Goal: Answer question/provide support

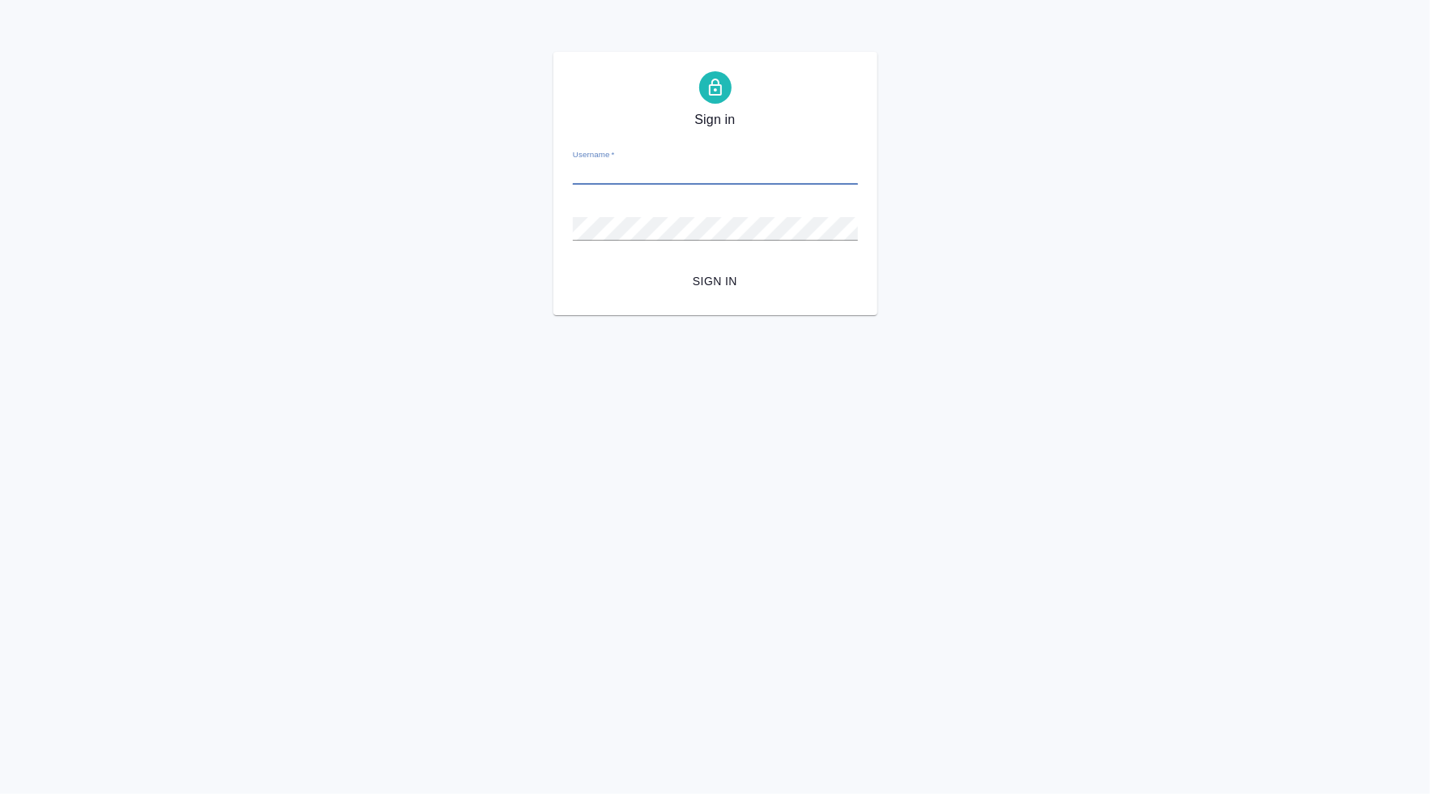
type input "[PERSON_NAME][EMAIL_ADDRESS][DOMAIN_NAME]"
click at [715, 281] on button "Sign in" at bounding box center [715, 282] width 285 height 30
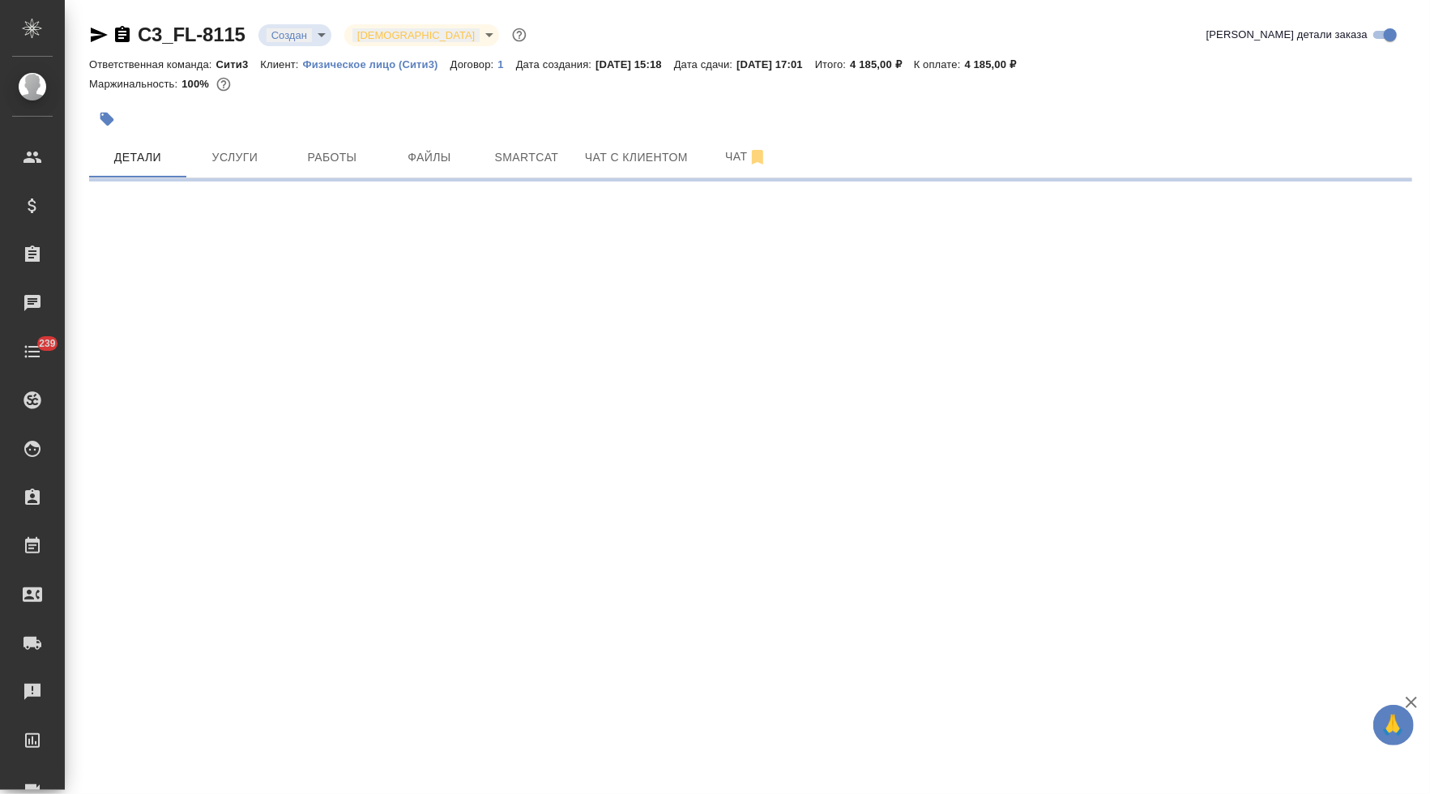
select select "RU"
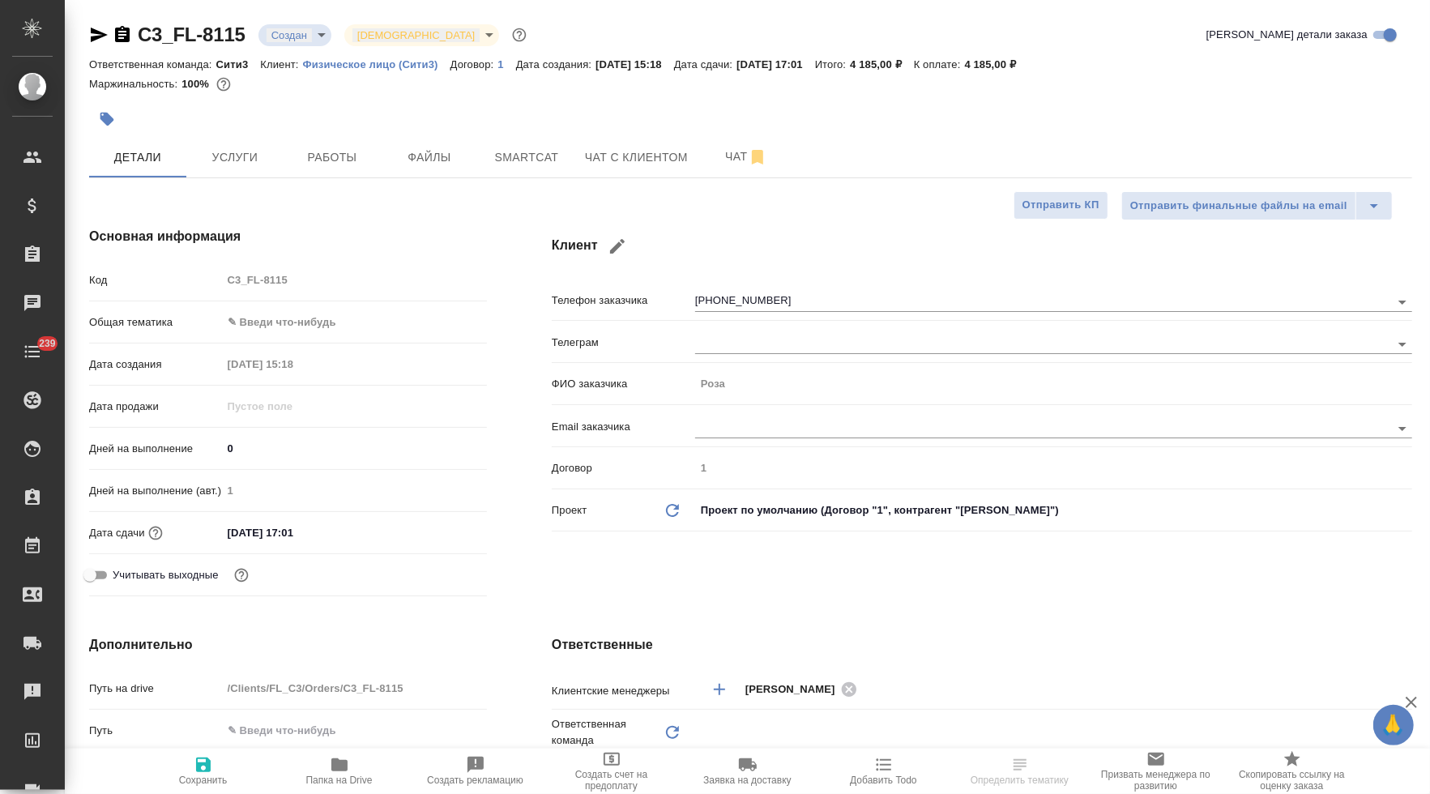
type textarea "x"
click at [637, 165] on span "Чат с клиентом" at bounding box center [636, 158] width 103 height 20
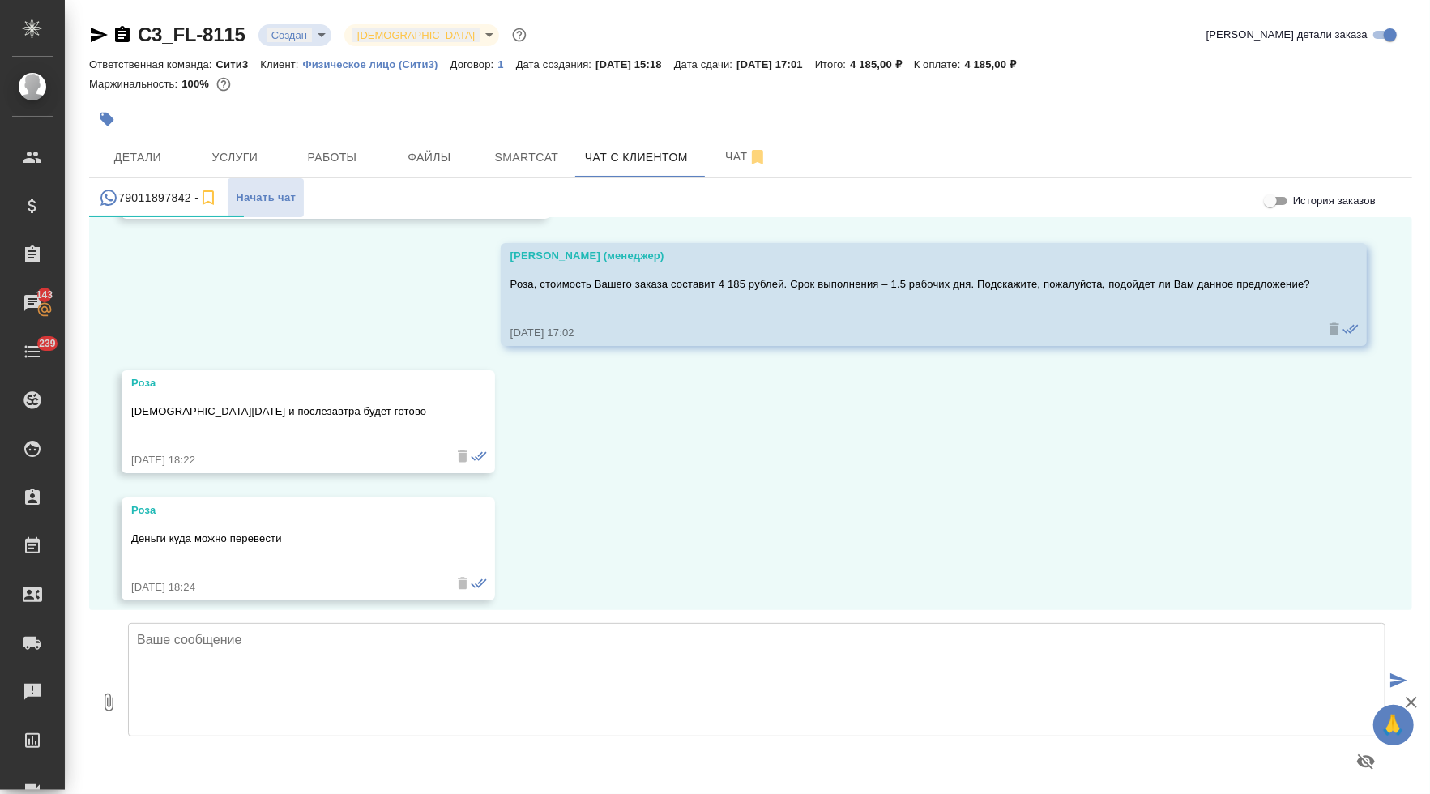
scroll to position [4705, 0]
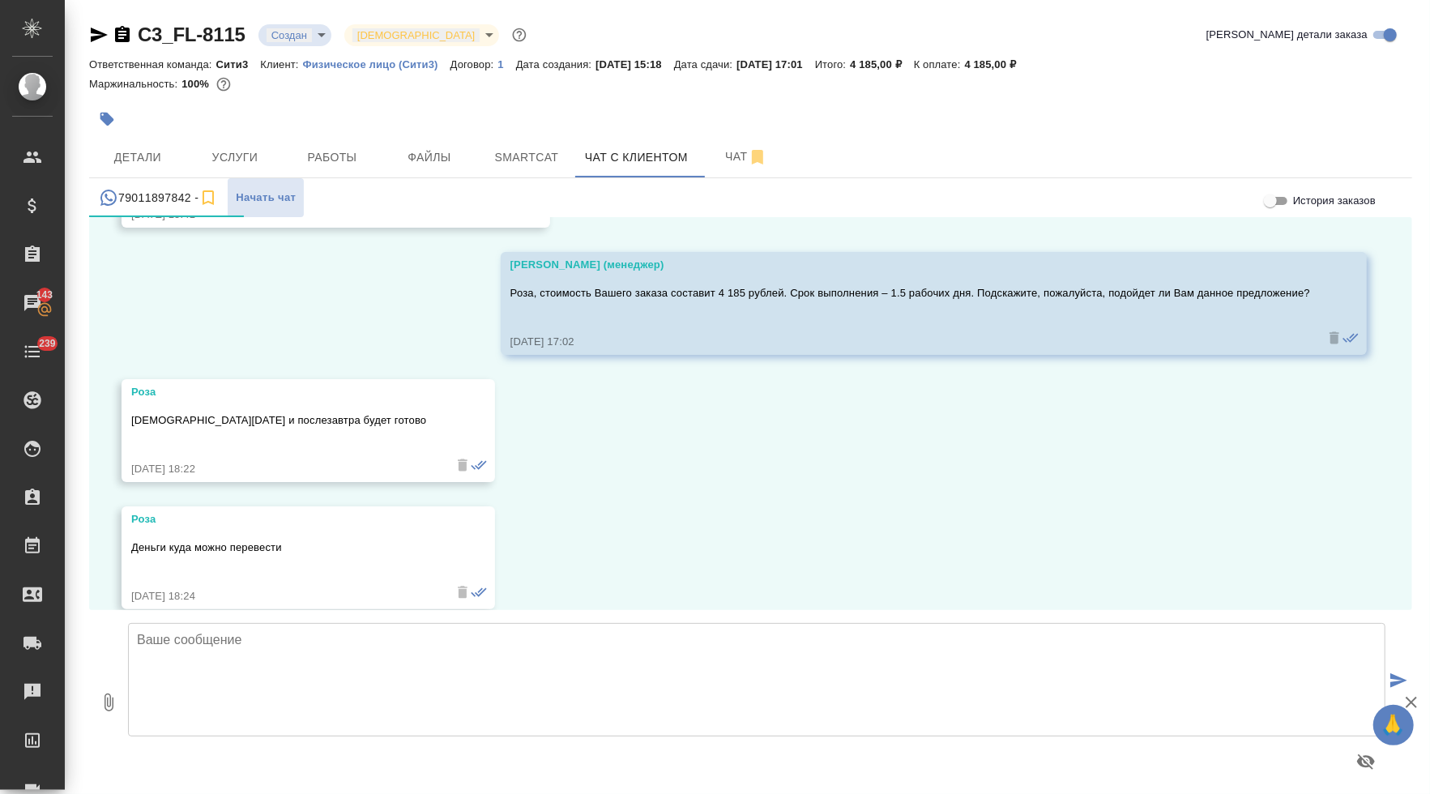
click at [341, 679] on textarea at bounding box center [757, 679] width 1258 height 113
type textarea "H"
paste textarea "[URL][DOMAIN_NAME]"
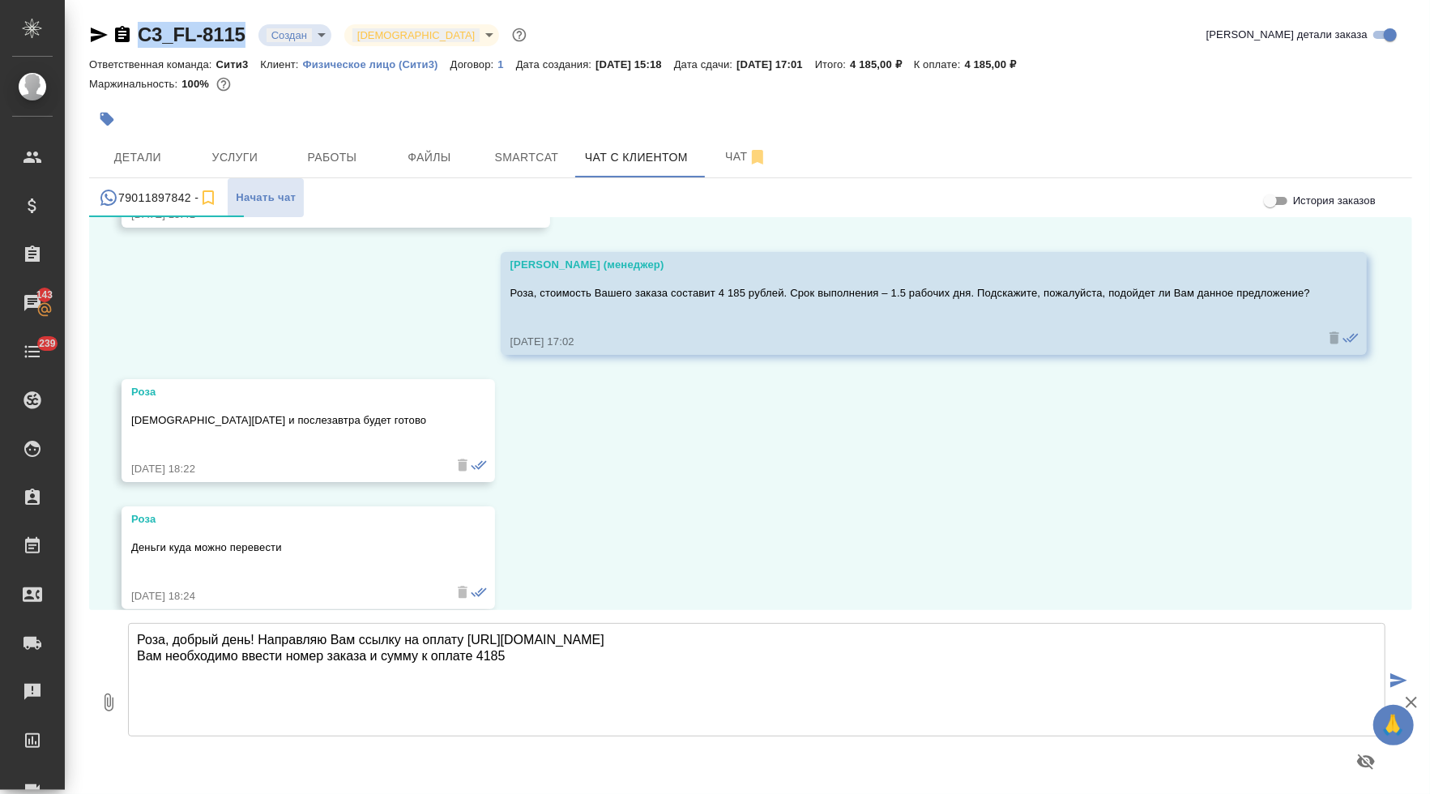
drag, startPoint x: 260, startPoint y: 40, endPoint x: 143, endPoint y: 44, distance: 117.6
click at [141, 45] on div "C3_FL-8115 Создан new [DEMOGRAPHIC_DATA] holyTrinity" at bounding box center [309, 35] width 441 height 26
copy link "C3_FL-8115"
click at [379, 666] on textarea "Роза, добрый день! Направляю Вам ссылку на оплату [URL][DOMAIN_NAME] Вам необхо…" at bounding box center [757, 679] width 1258 height 113
paste textarea "C3_FL-8115"
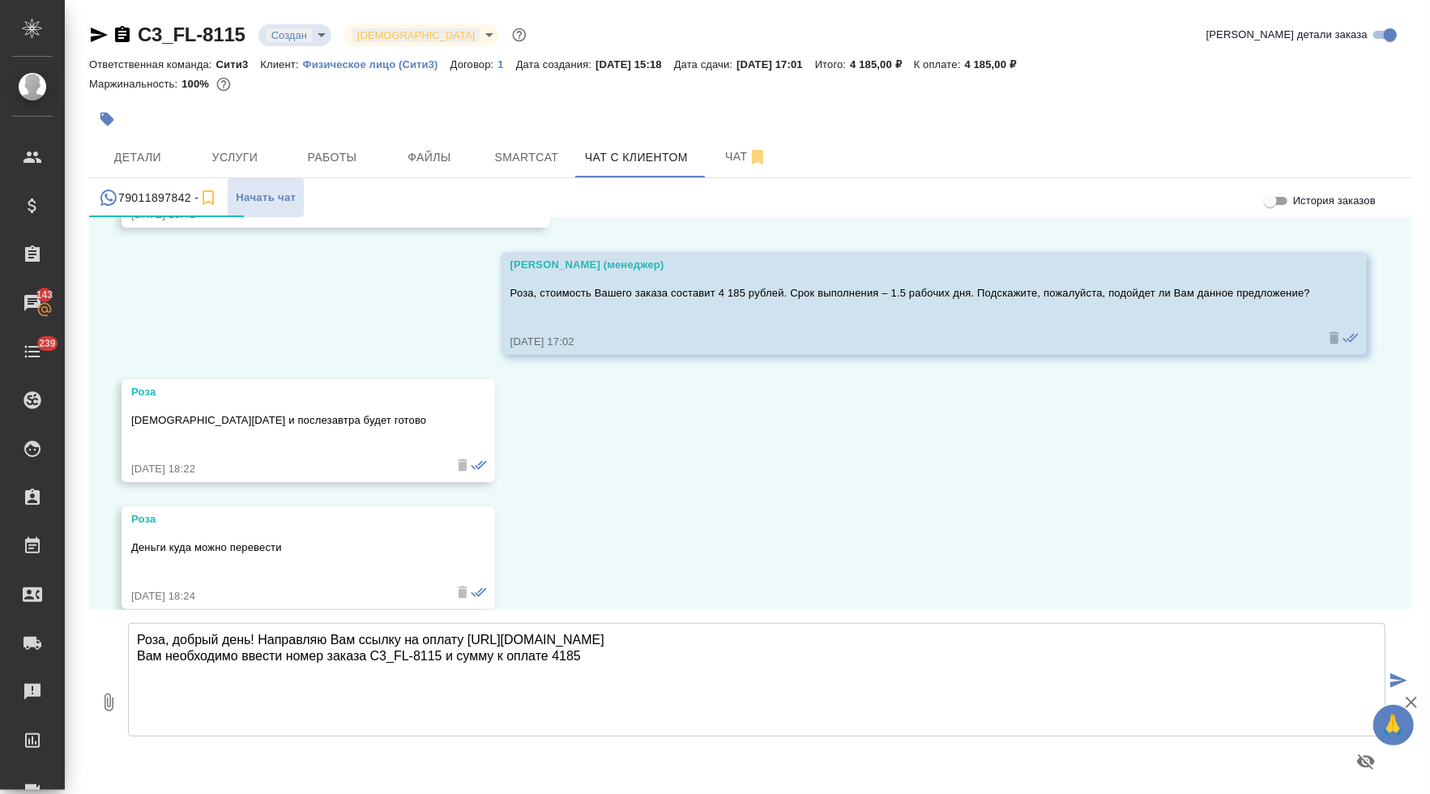
click at [662, 695] on textarea "Роза, добрый день! Направляю Вам ссылку на оплату [URL][DOMAIN_NAME] Вам необхо…" at bounding box center [757, 679] width 1258 height 113
type textarea "Роза, добрый день! Направляю Вам ссылку на оплату [URL][DOMAIN_NAME] Вам необхо…"
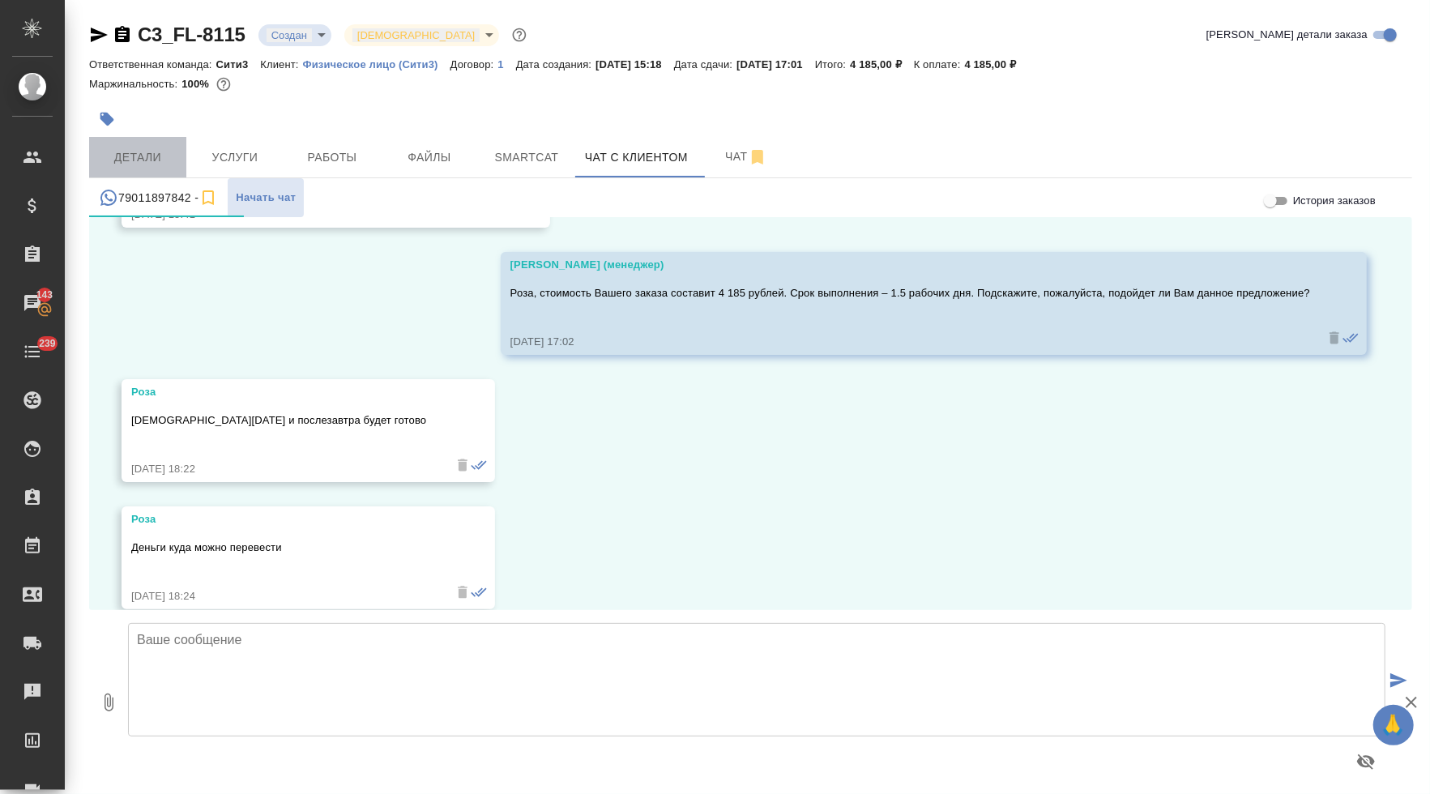
click at [166, 164] on span "Детали" at bounding box center [138, 158] width 78 height 20
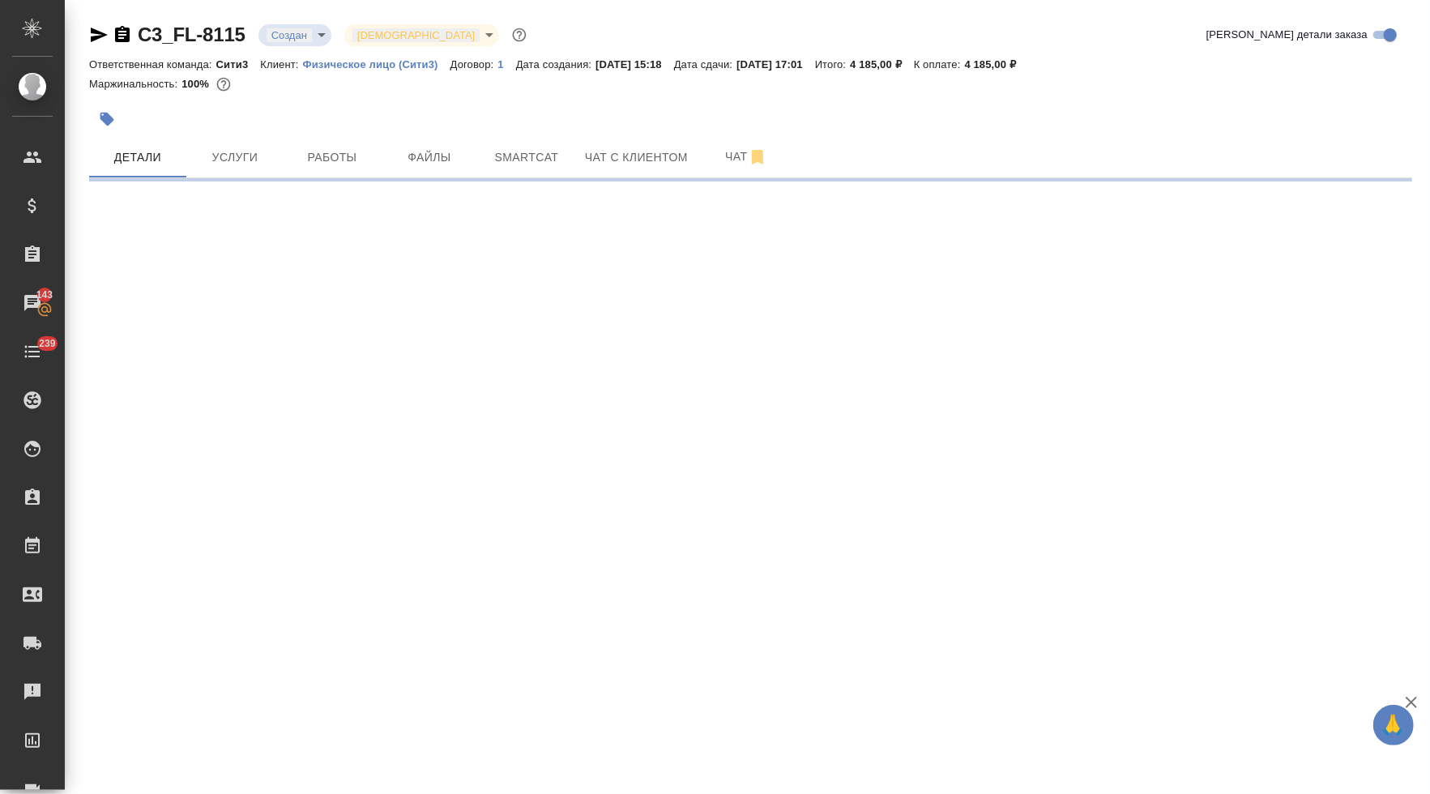
select select "RU"
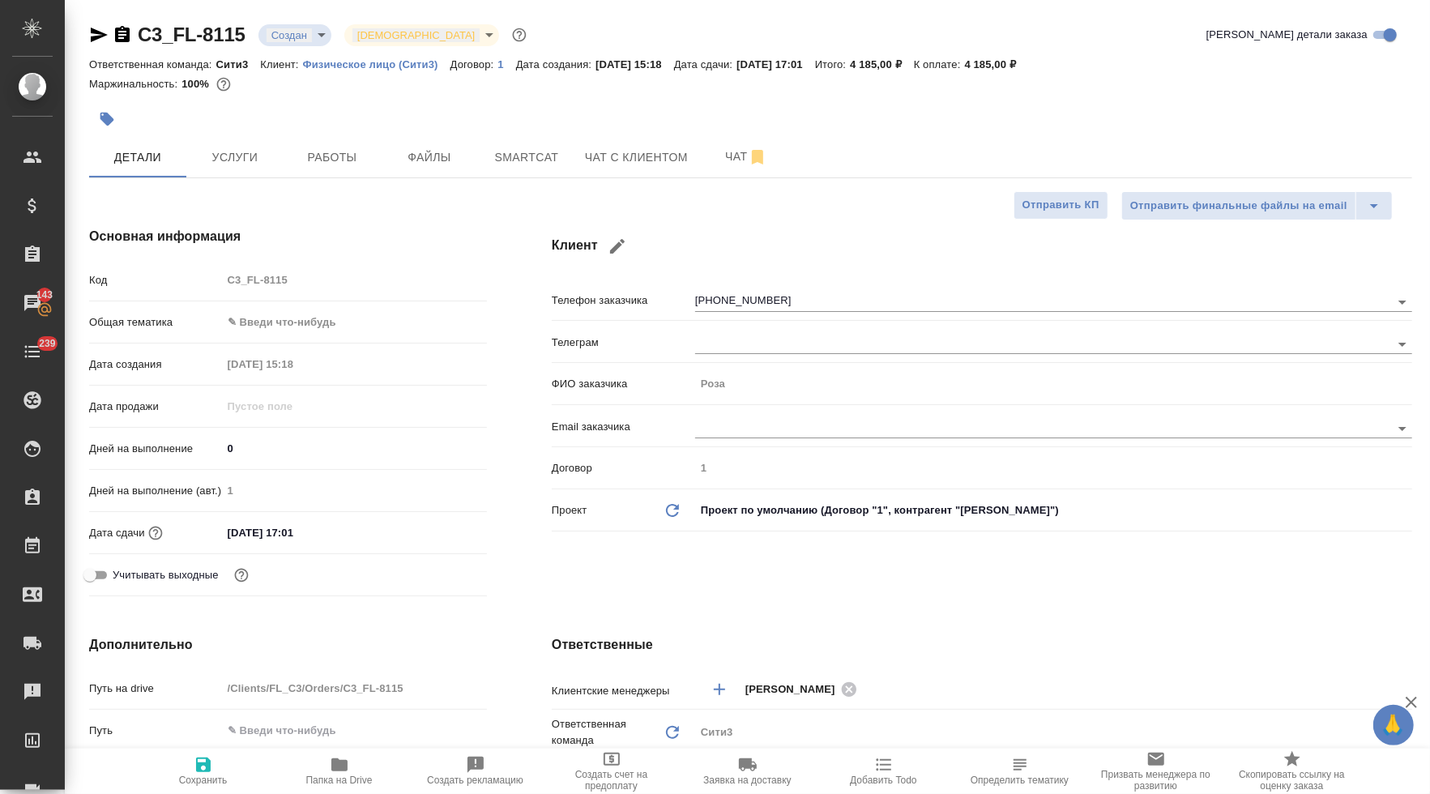
click at [341, 340] on body "🙏 .cls-1 fill:#fff; AWATERA [PERSON_NAME] Спецификации Заказы 143 Чаты 239 Todo…" at bounding box center [715, 397] width 1430 height 794
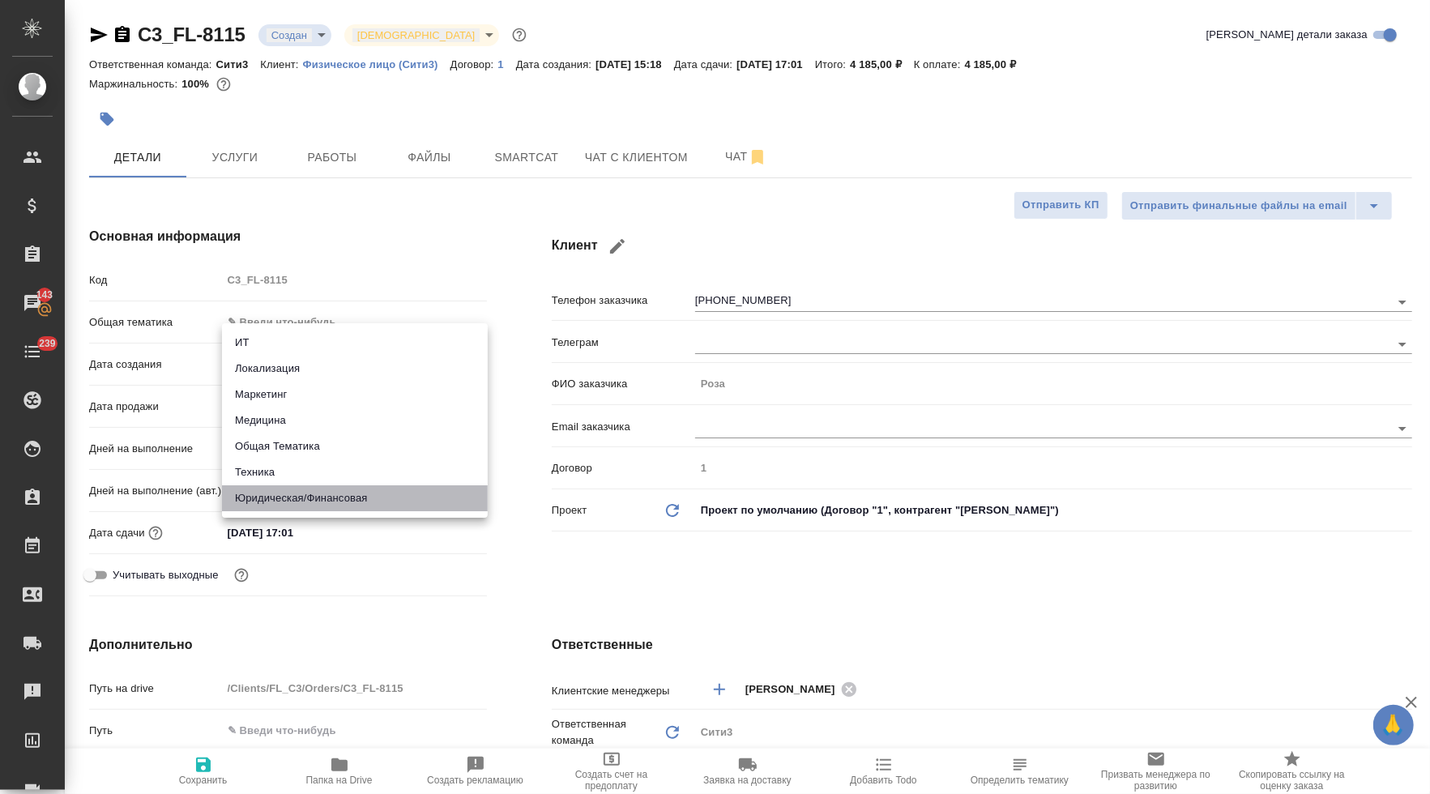
click at [303, 499] on li "Юридическая/Финансовая" at bounding box center [355, 498] width 266 height 26
type input "yr-fn"
type textarea "x"
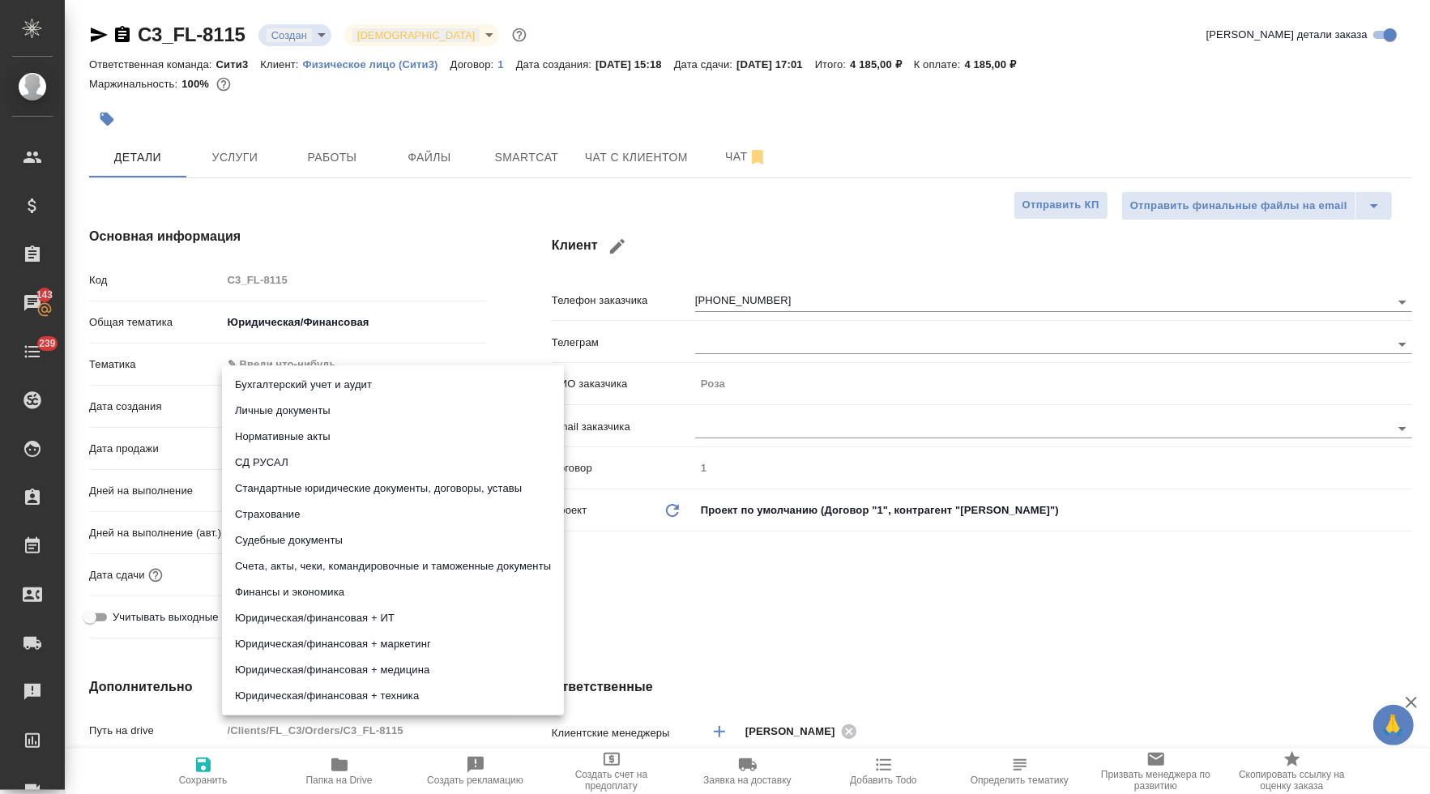
click at [301, 374] on body "🙏 .cls-1 fill:#fff; AWATERA [PERSON_NAME] Спецификации Заказы 143 Чаты 239 Todo…" at bounding box center [715, 397] width 1430 height 794
click at [297, 416] on li "Личные документы" at bounding box center [393, 411] width 342 height 26
type textarea "x"
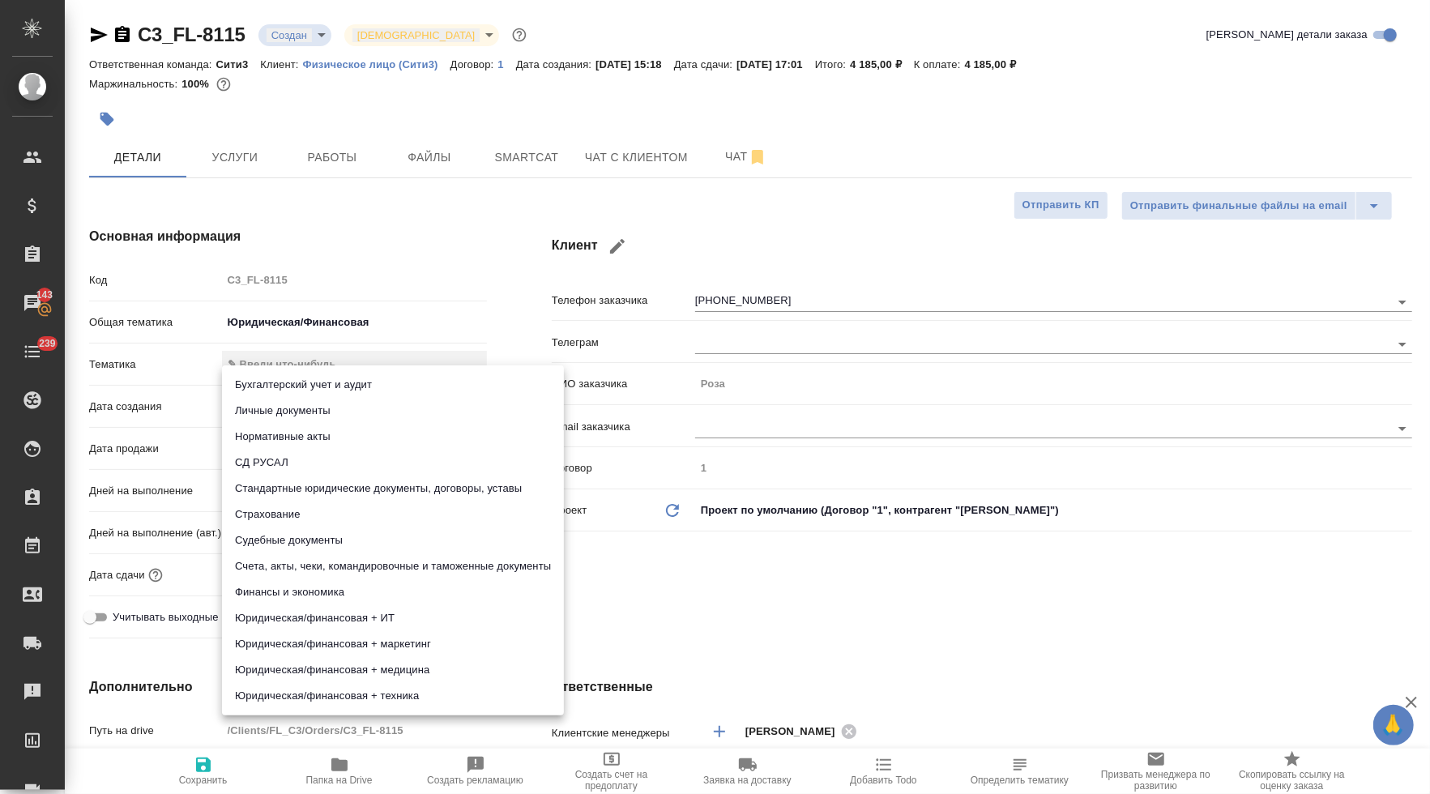
type input "5a8b8b956a9677013d343cfe"
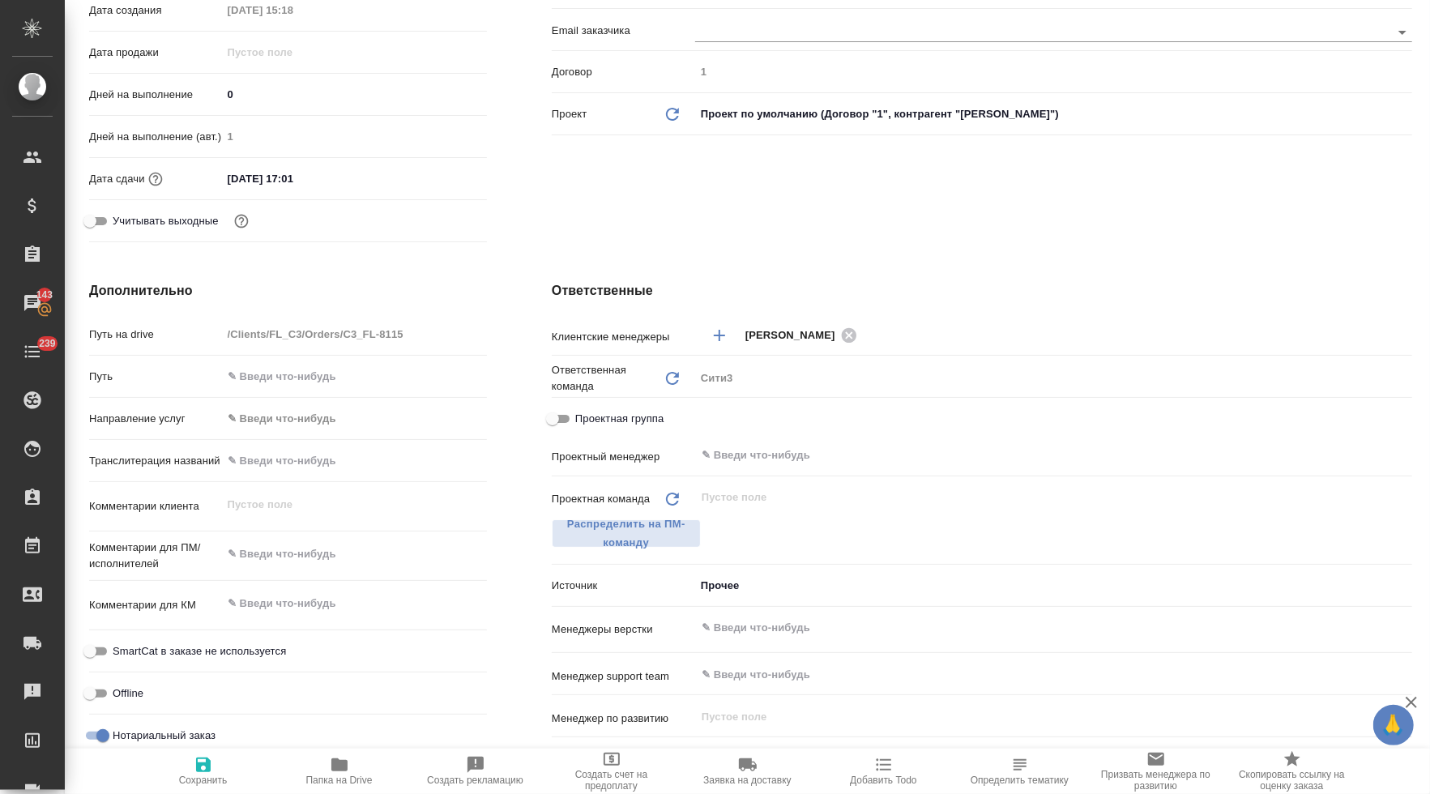
scroll to position [394, 0]
type textarea "x"
click at [296, 571] on textarea at bounding box center [354, 557] width 265 height 28
type textarea "x"
type textarea "п"
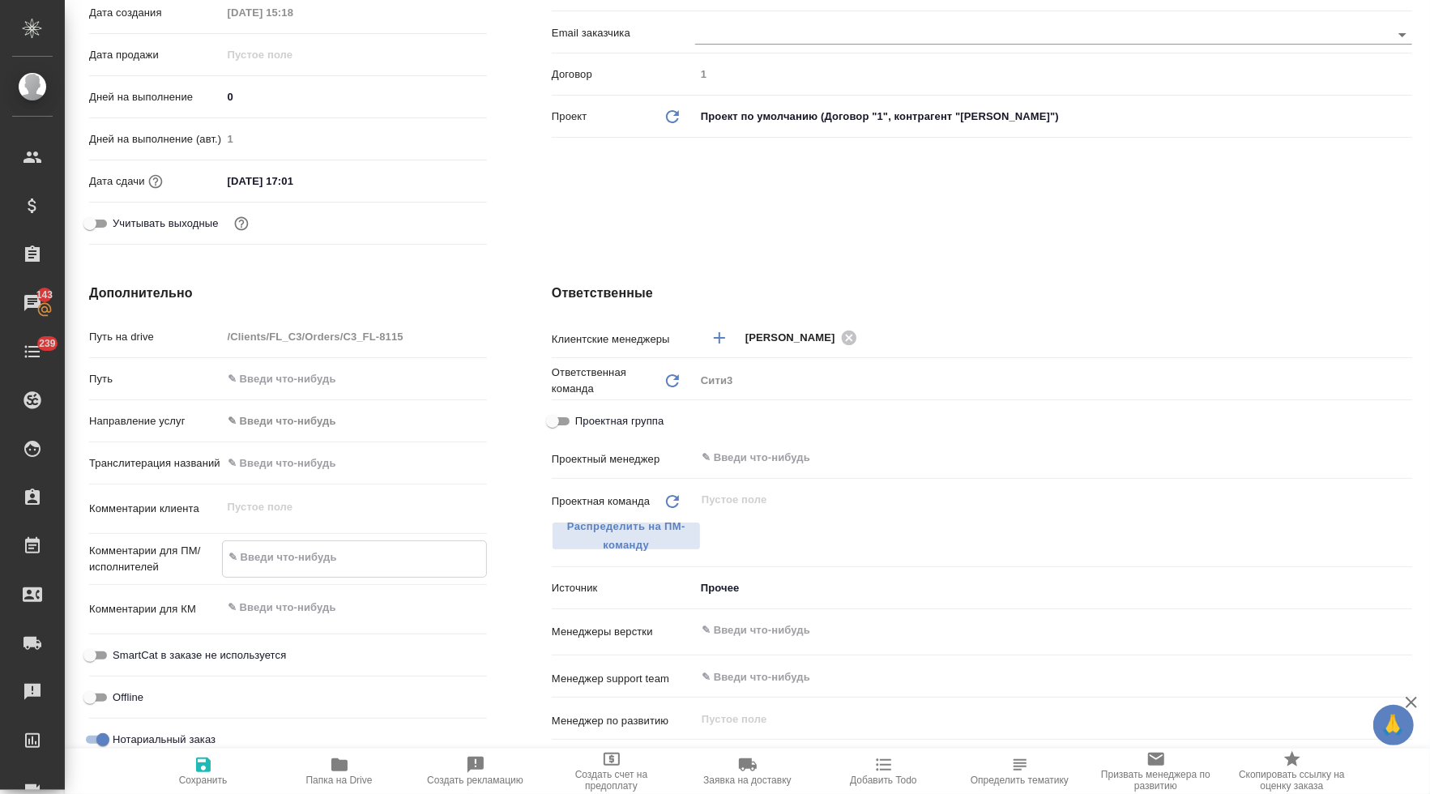
type textarea "x"
type textarea "пе"
type textarea "x"
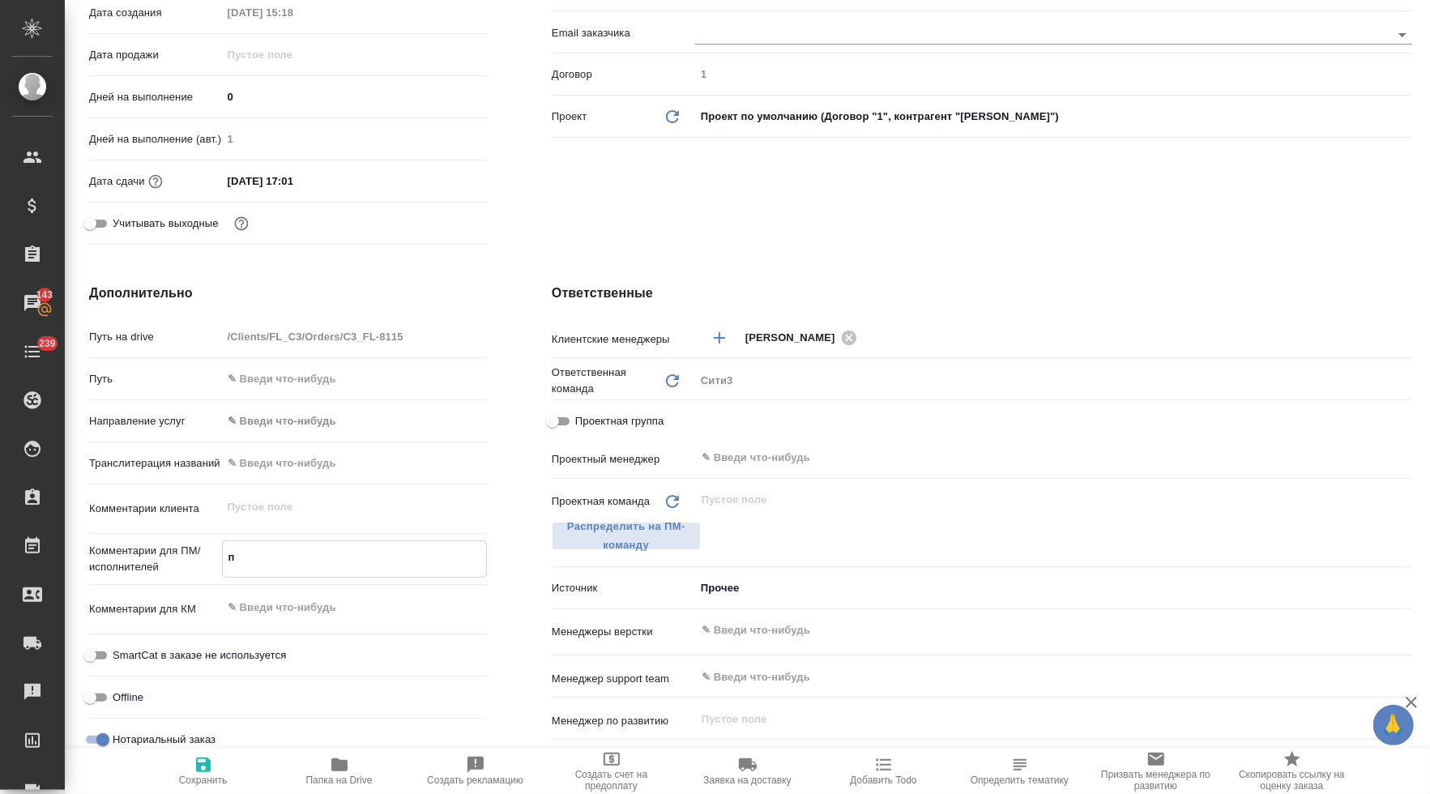
type textarea "x"
type textarea "пер"
type textarea "x"
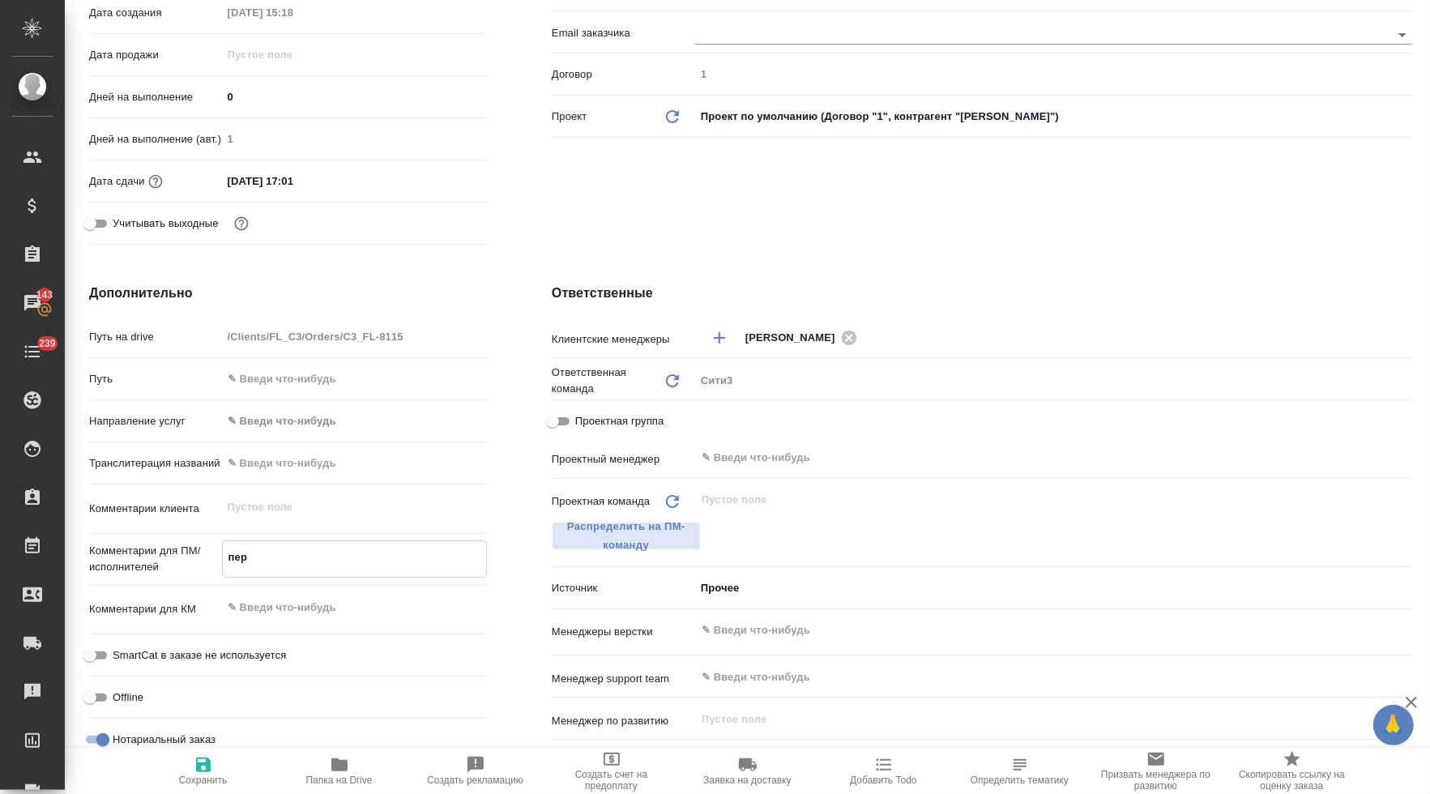
type textarea "x"
type textarea "пере"
type textarea "x"
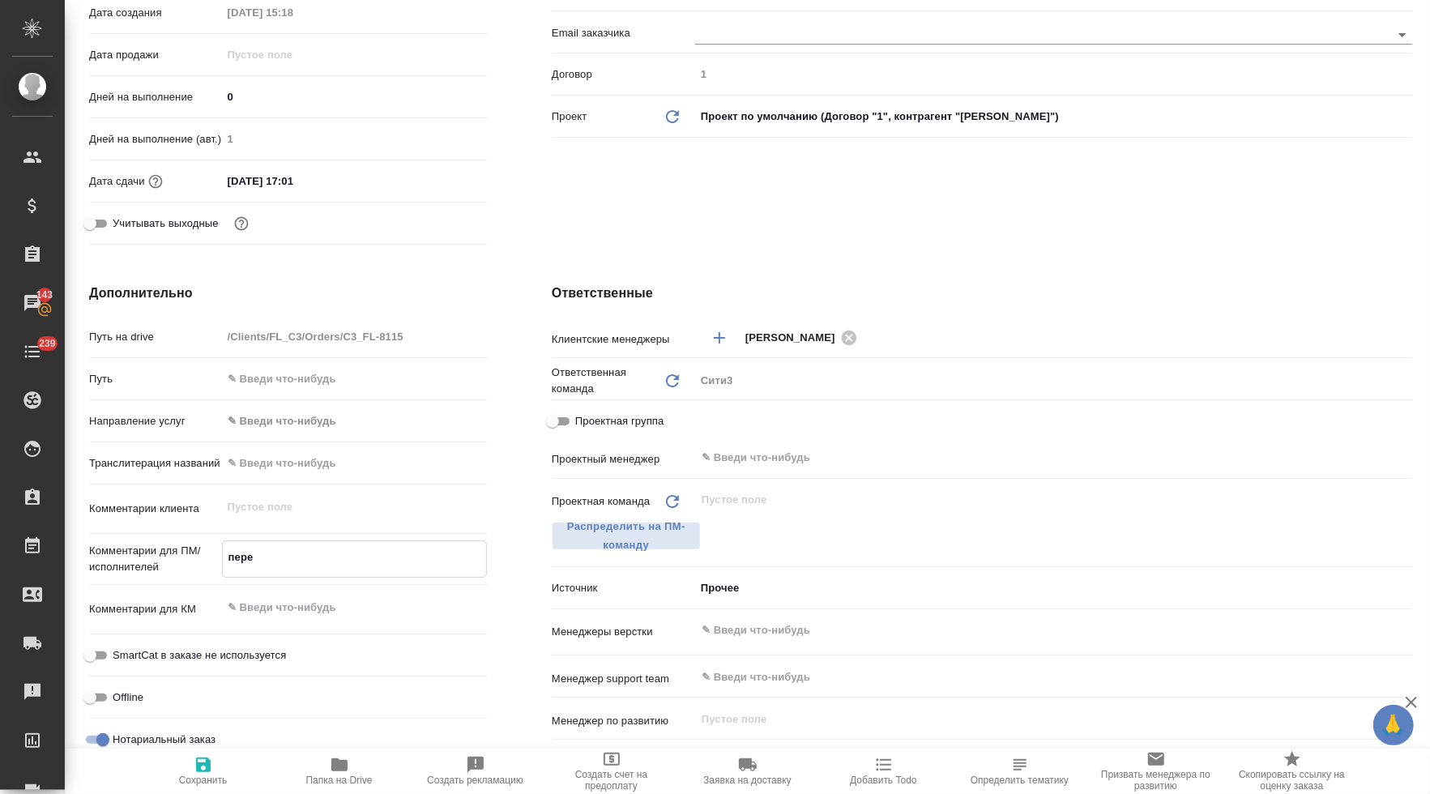
type textarea "перев"
type textarea "x"
type textarea "переве"
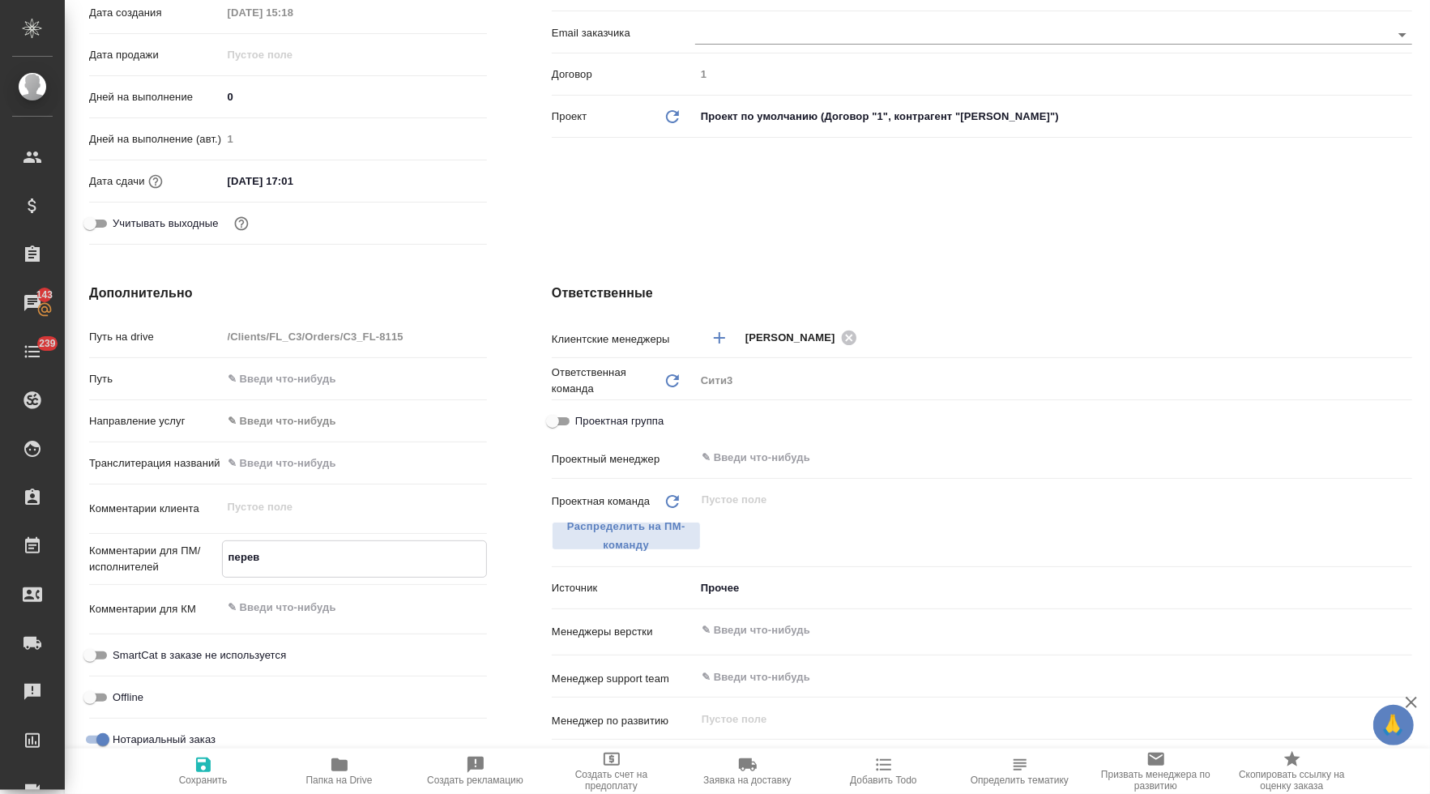
type textarea "x"
type textarea "перевес"
type textarea "x"
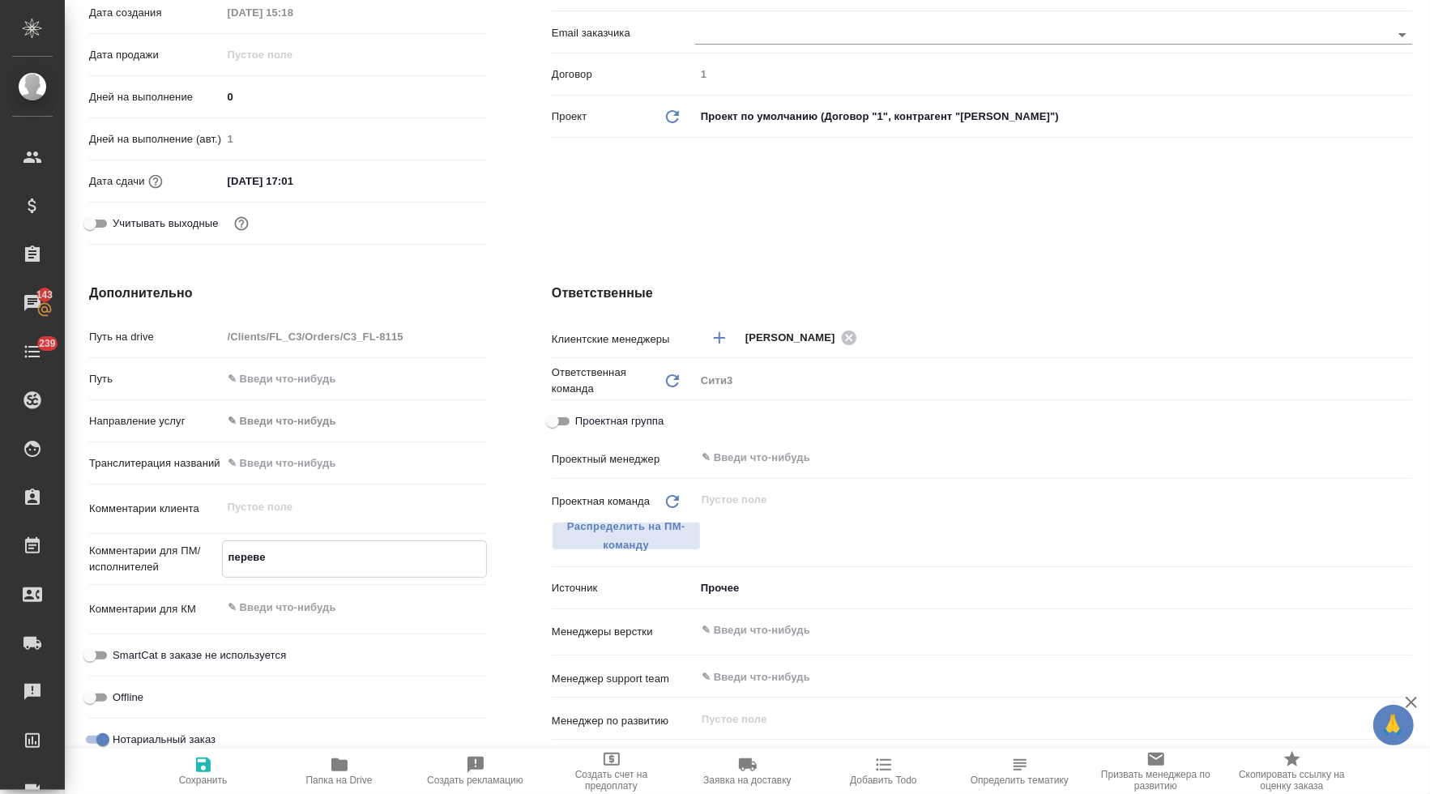
type textarea "x"
type textarea "перевест"
type textarea "x"
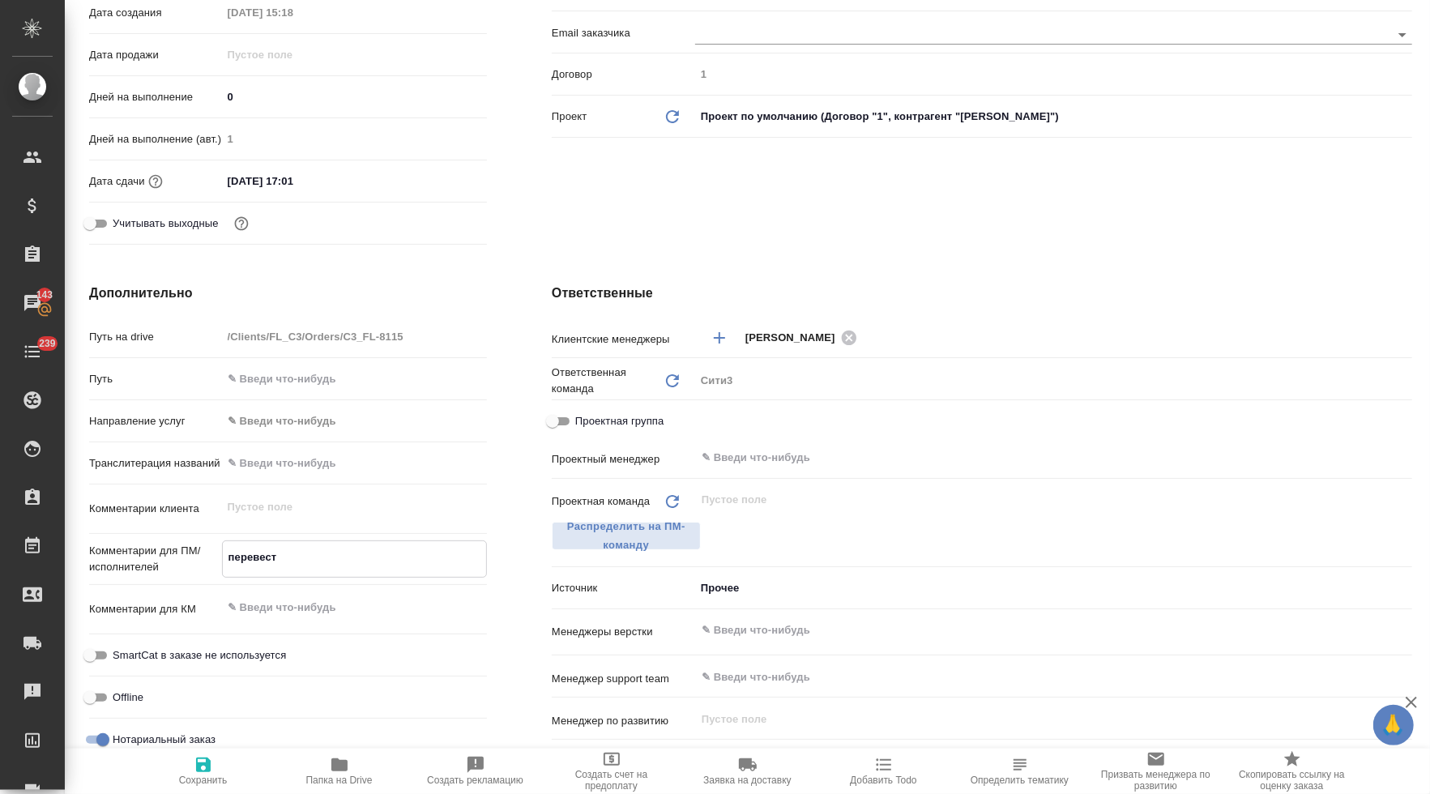
type textarea "x"
type textarea "перевести"
type textarea "x"
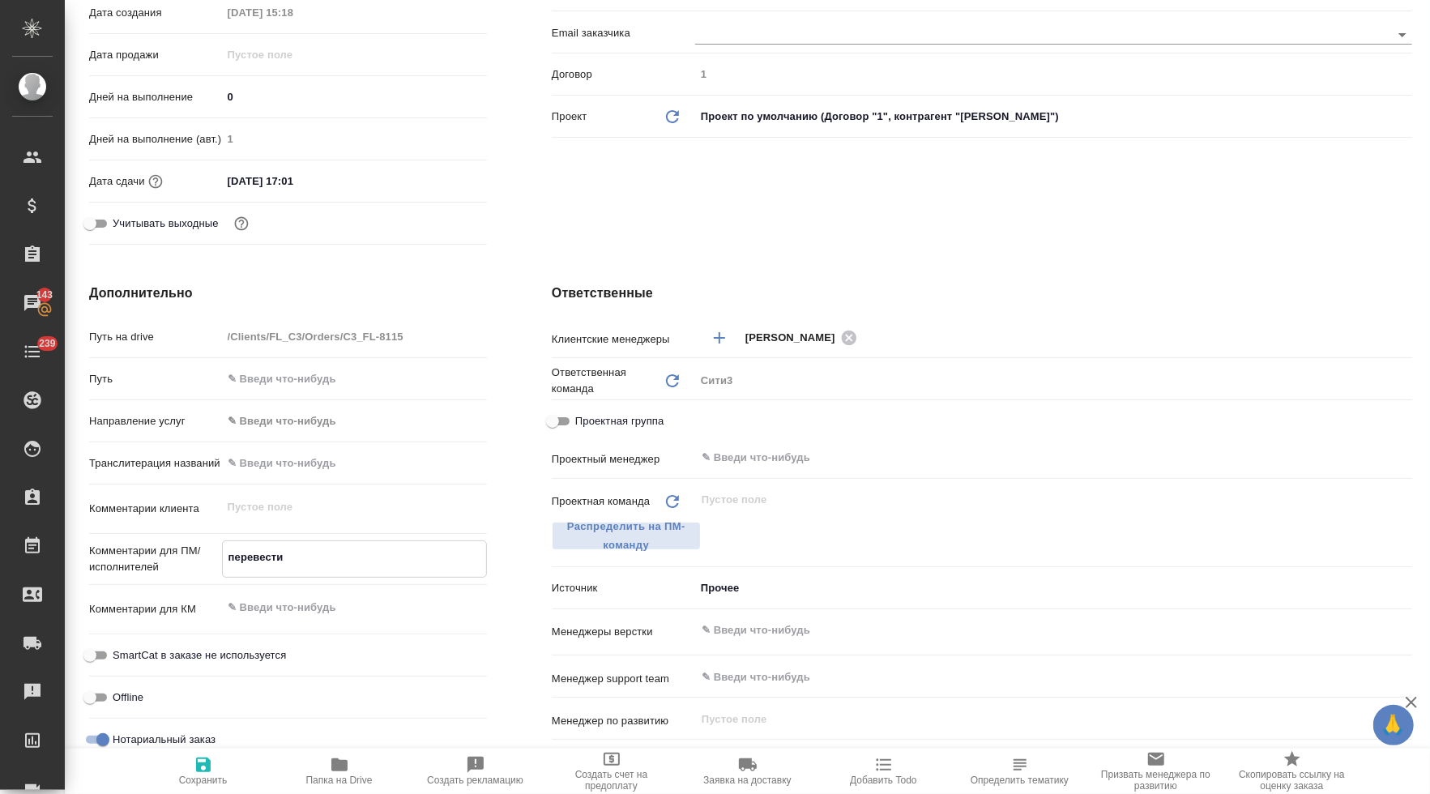
type textarea "перевести"
type textarea "x"
type textarea "перевести п"
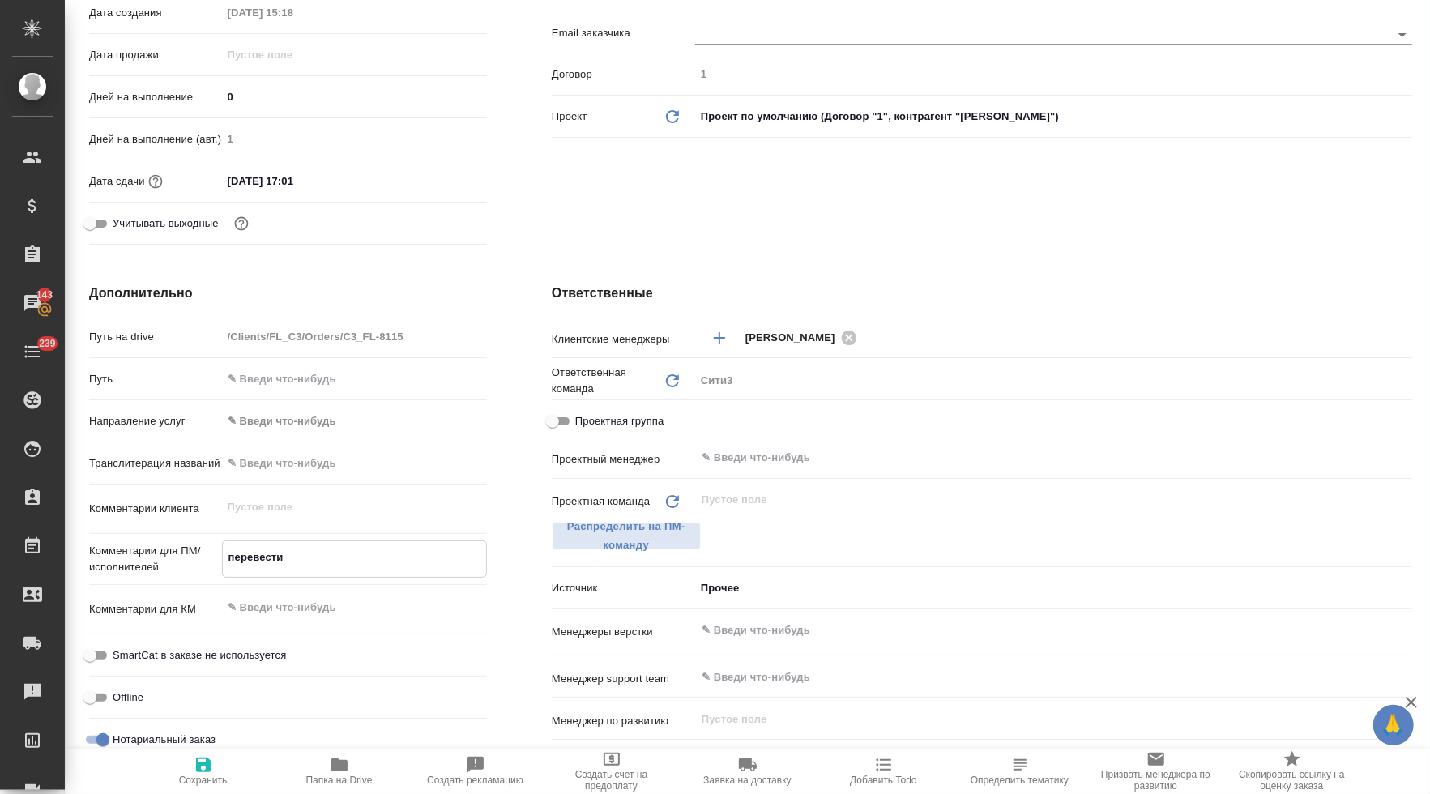
type textarea "x"
type textarea "перевести пч"
type textarea "x"
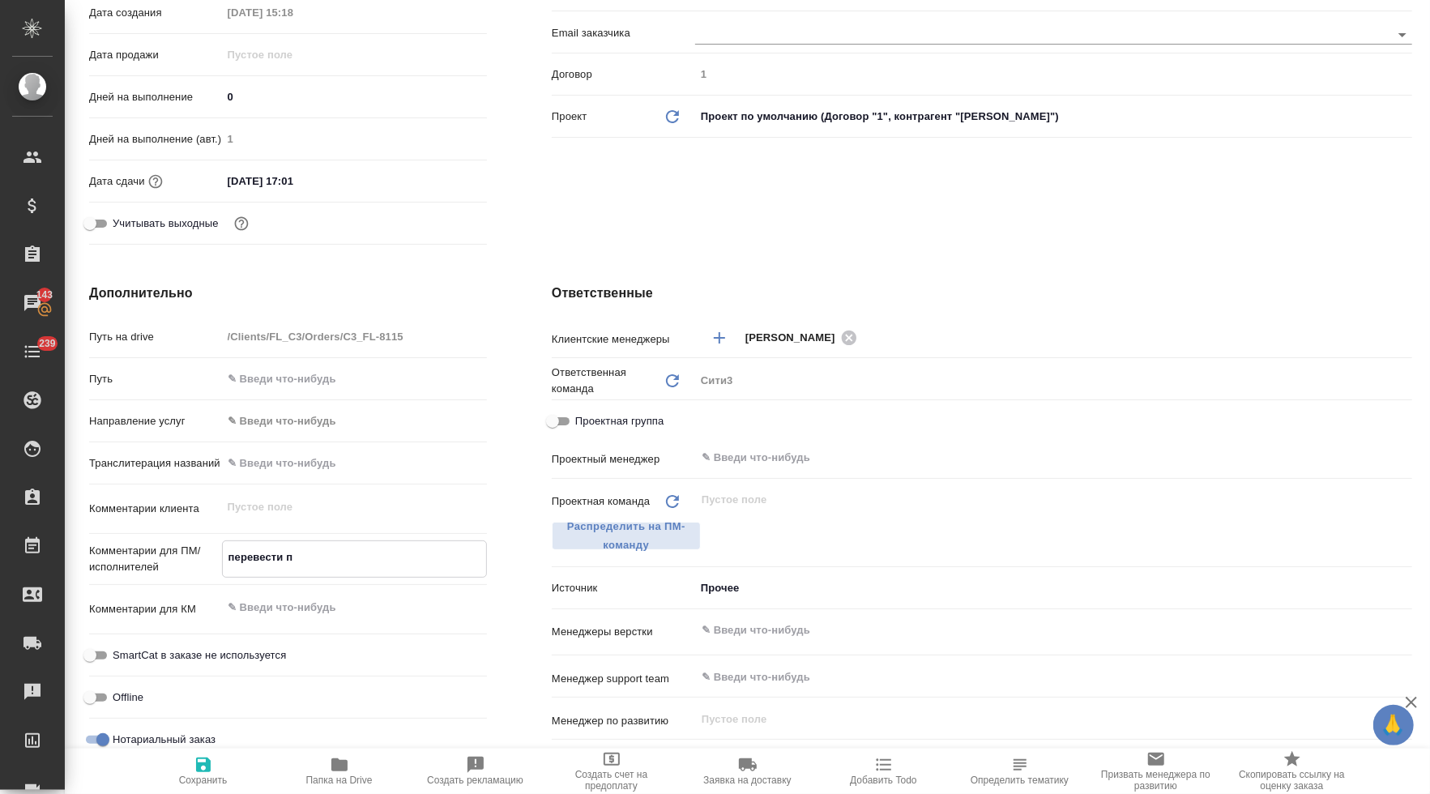
type textarea "x"
type textarea "перевести пче"
type textarea "x"
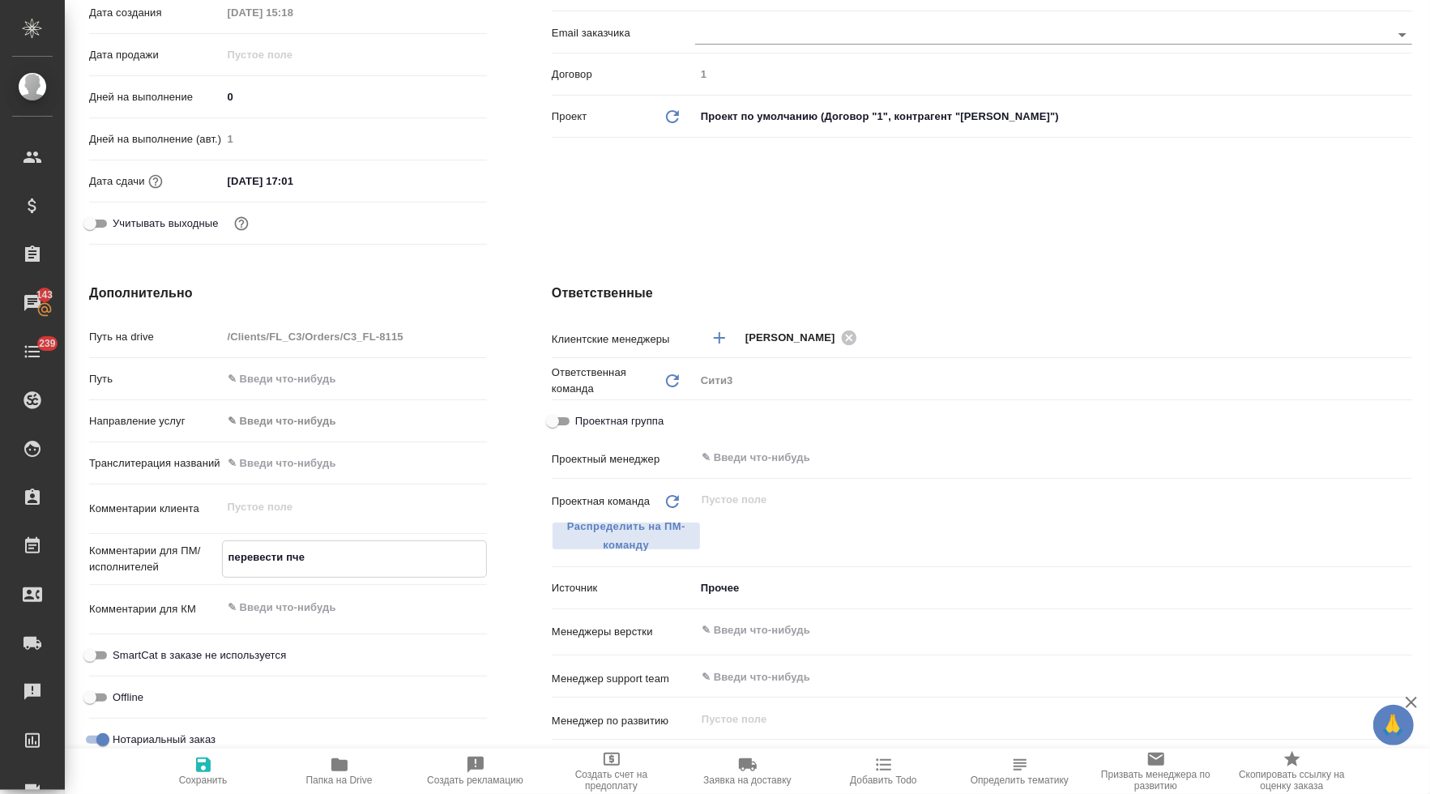
type textarea "x"
type textarea "перевести пчеа"
type textarea "x"
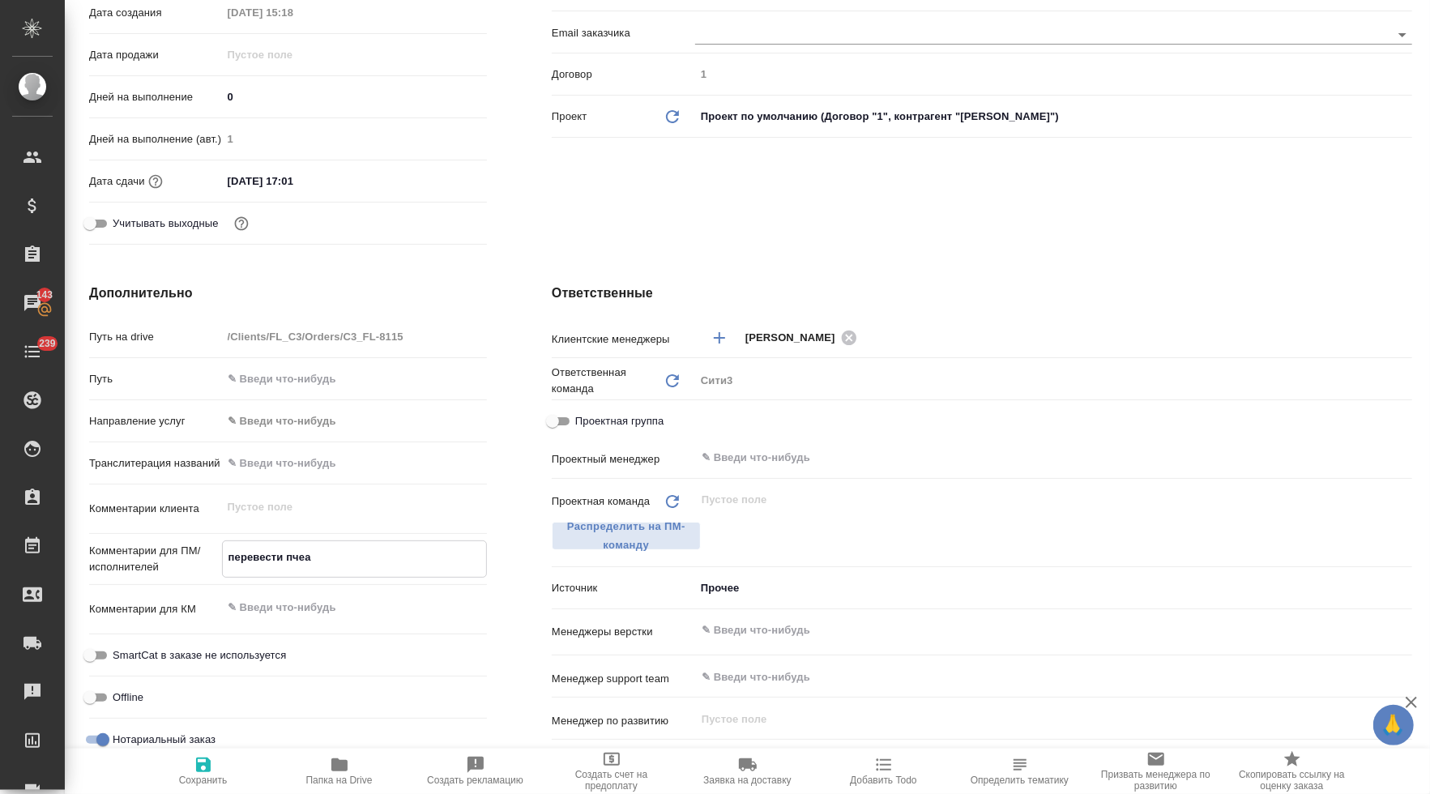
type textarea "перевести пчеат"
type textarea "x"
type textarea "перевести пчеати"
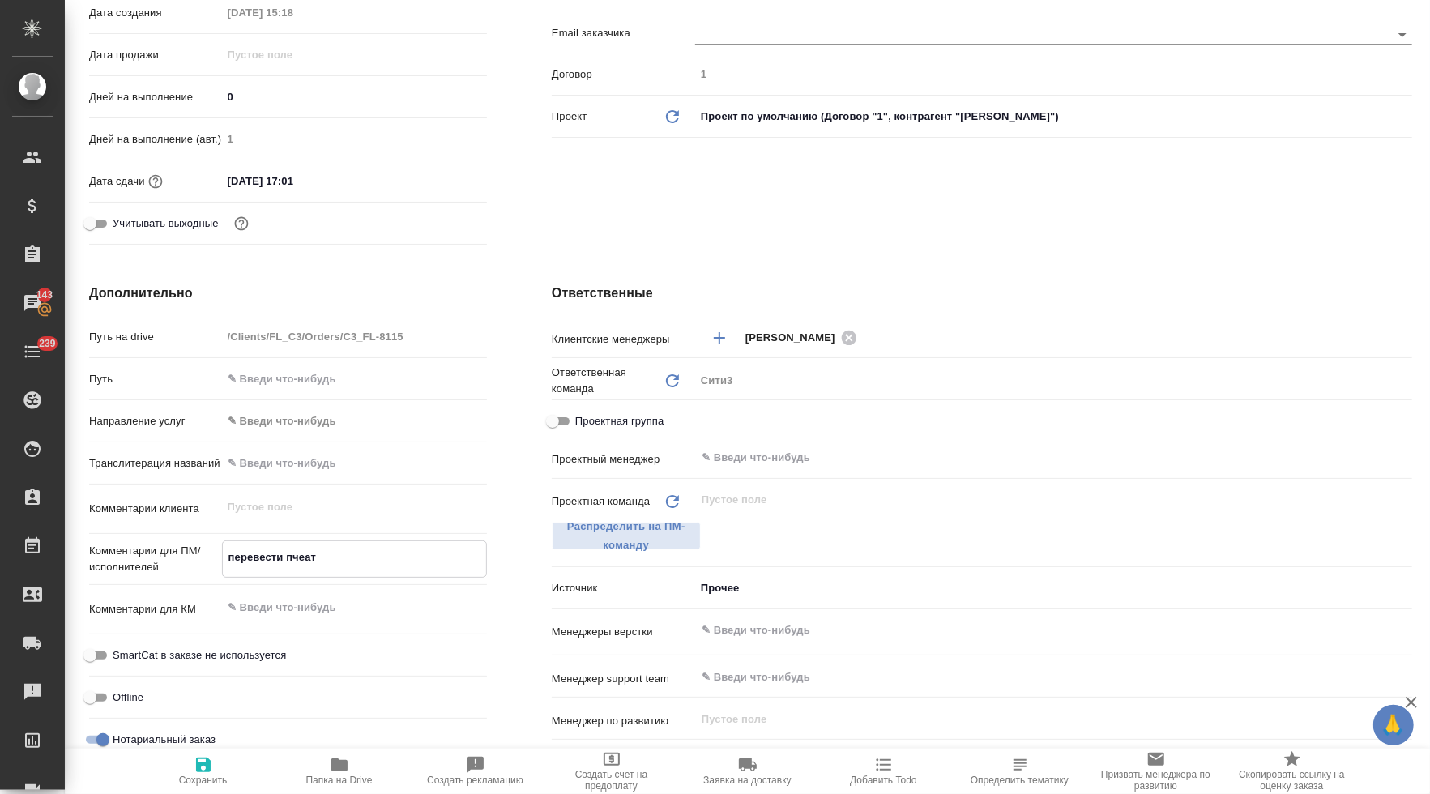
type textarea "x"
type textarea "перевести пчеати"
type textarea "x"
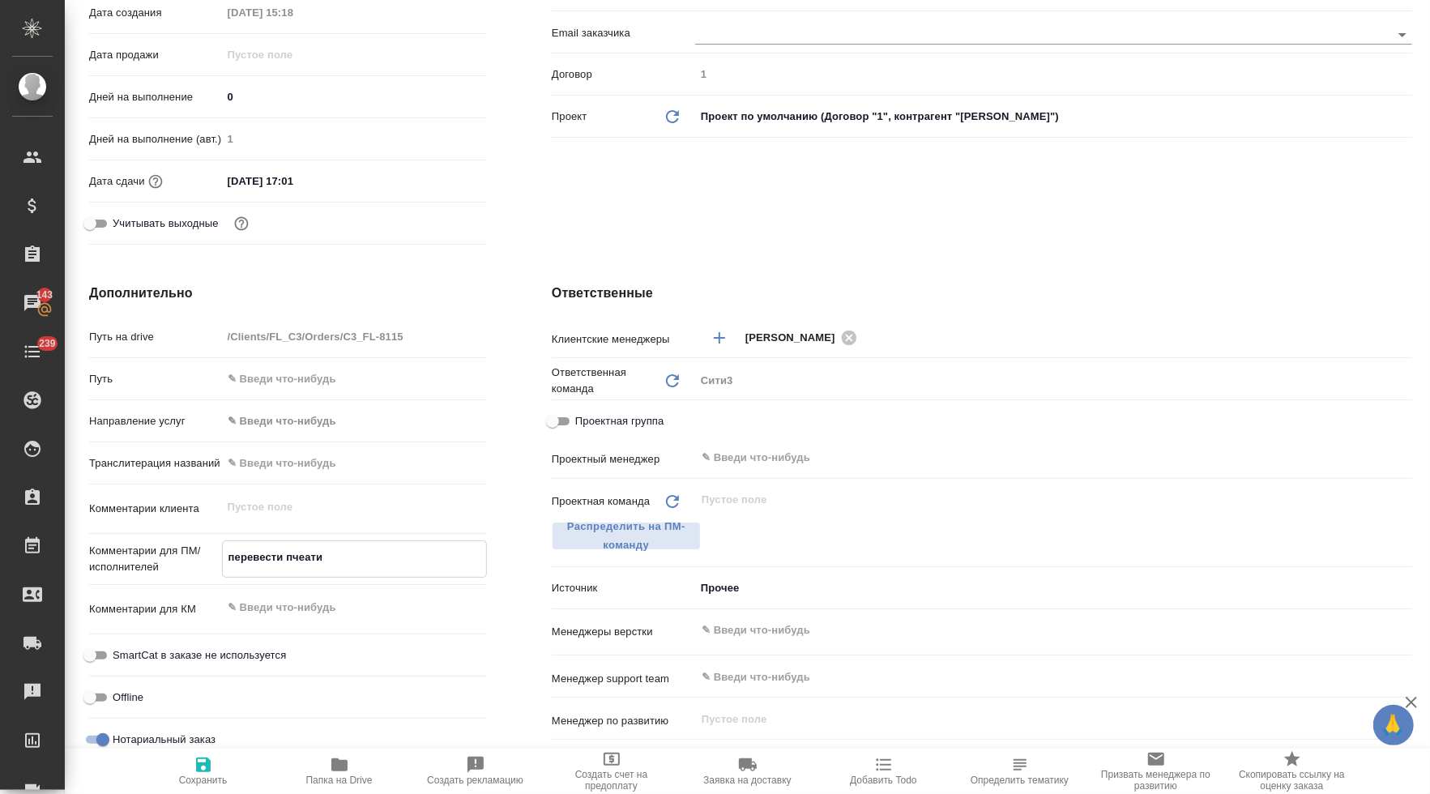
type textarea "x"
type textarea "перевести пчеати"
type textarea "x"
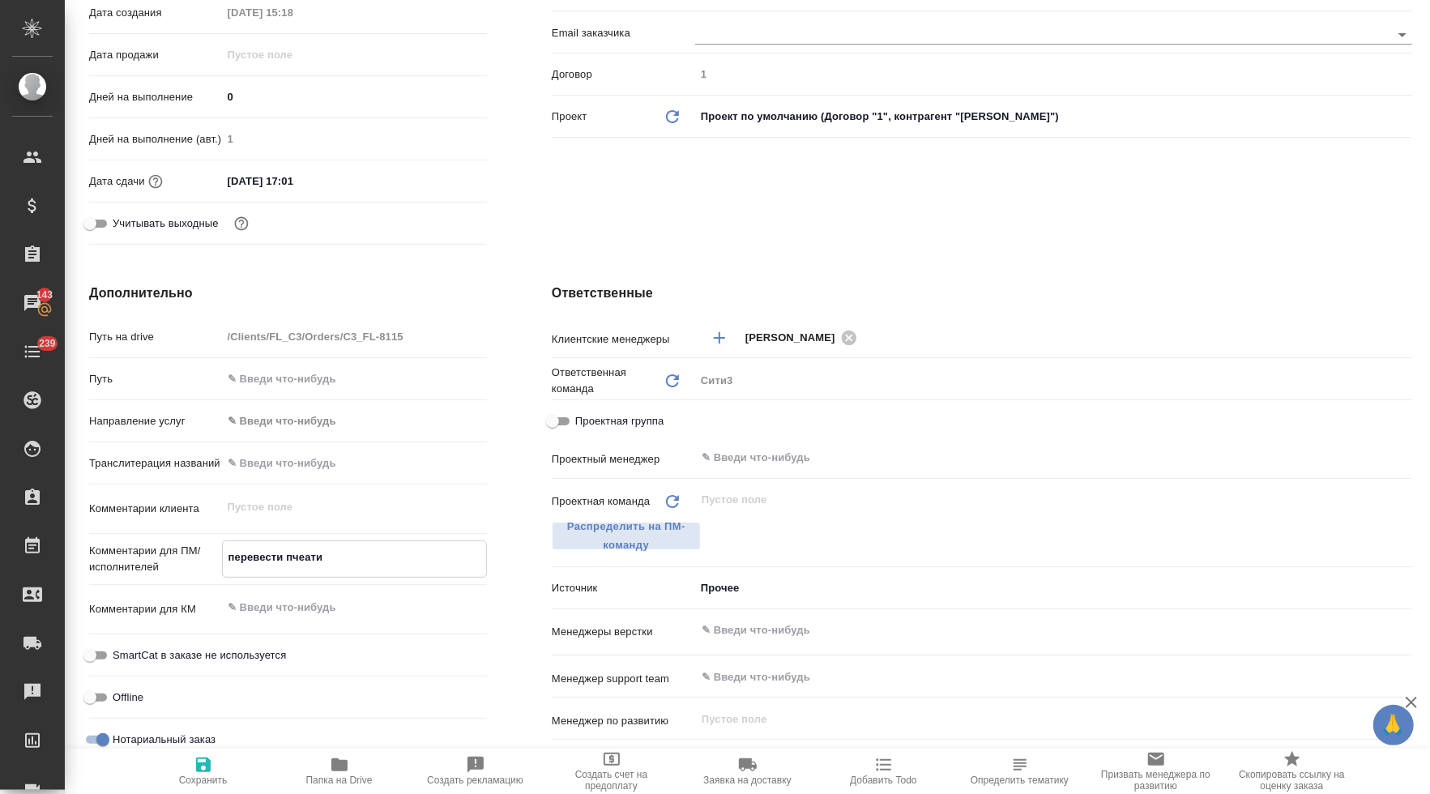
type textarea "x"
type textarea "перевести пчеат"
type textarea "x"
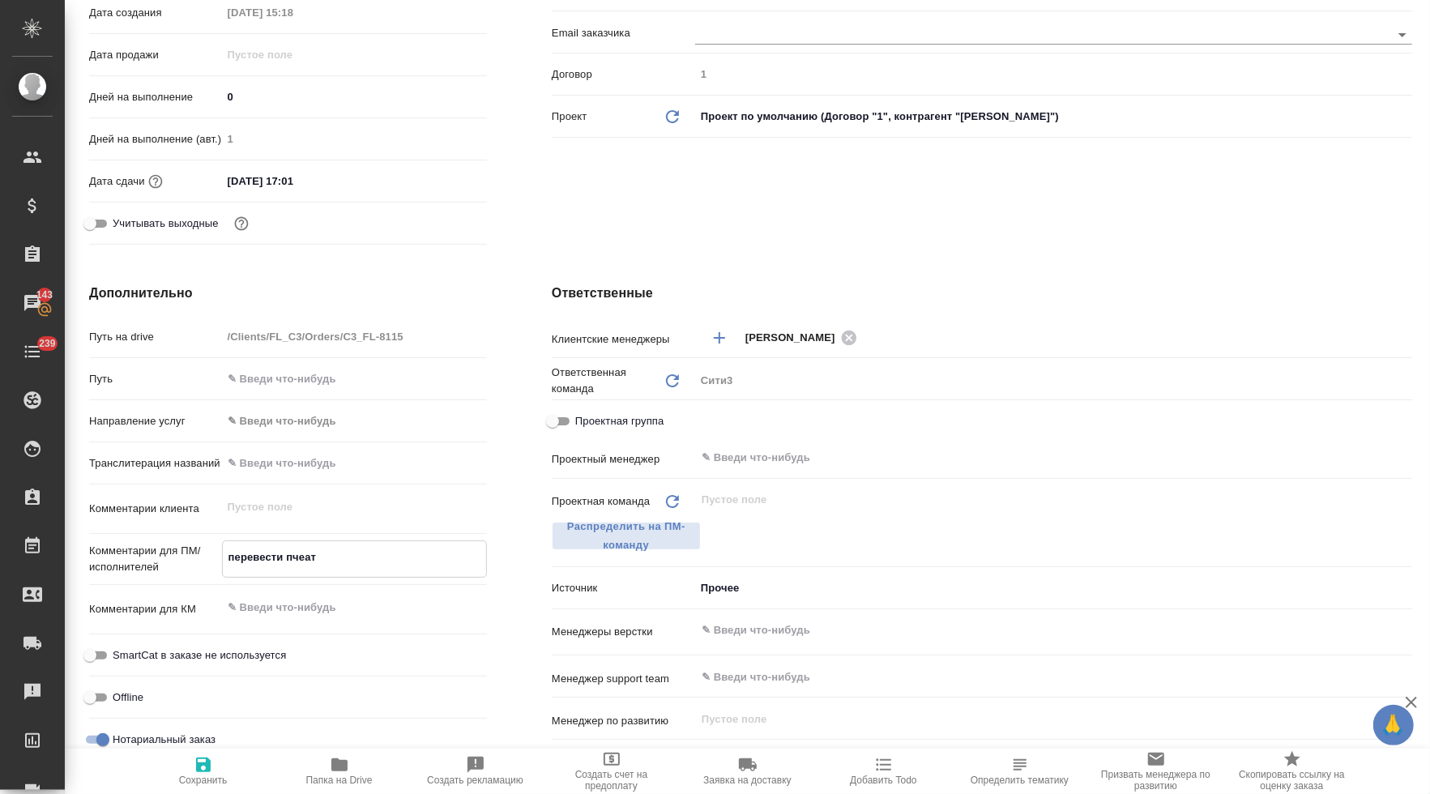
type textarea "перевести пчеа"
type textarea "x"
type textarea "перевести пче"
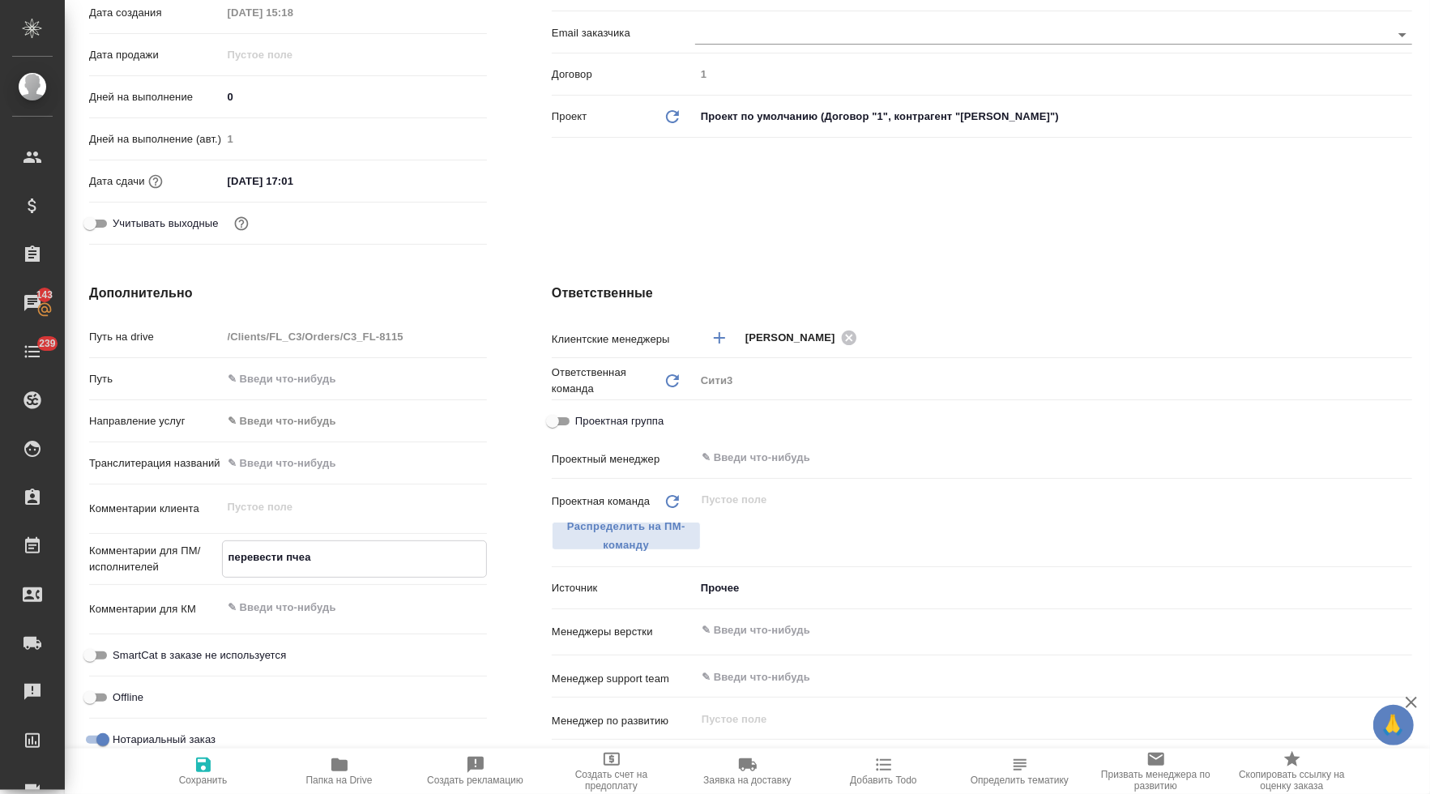
type textarea "x"
type textarea "перевести пч"
type textarea "x"
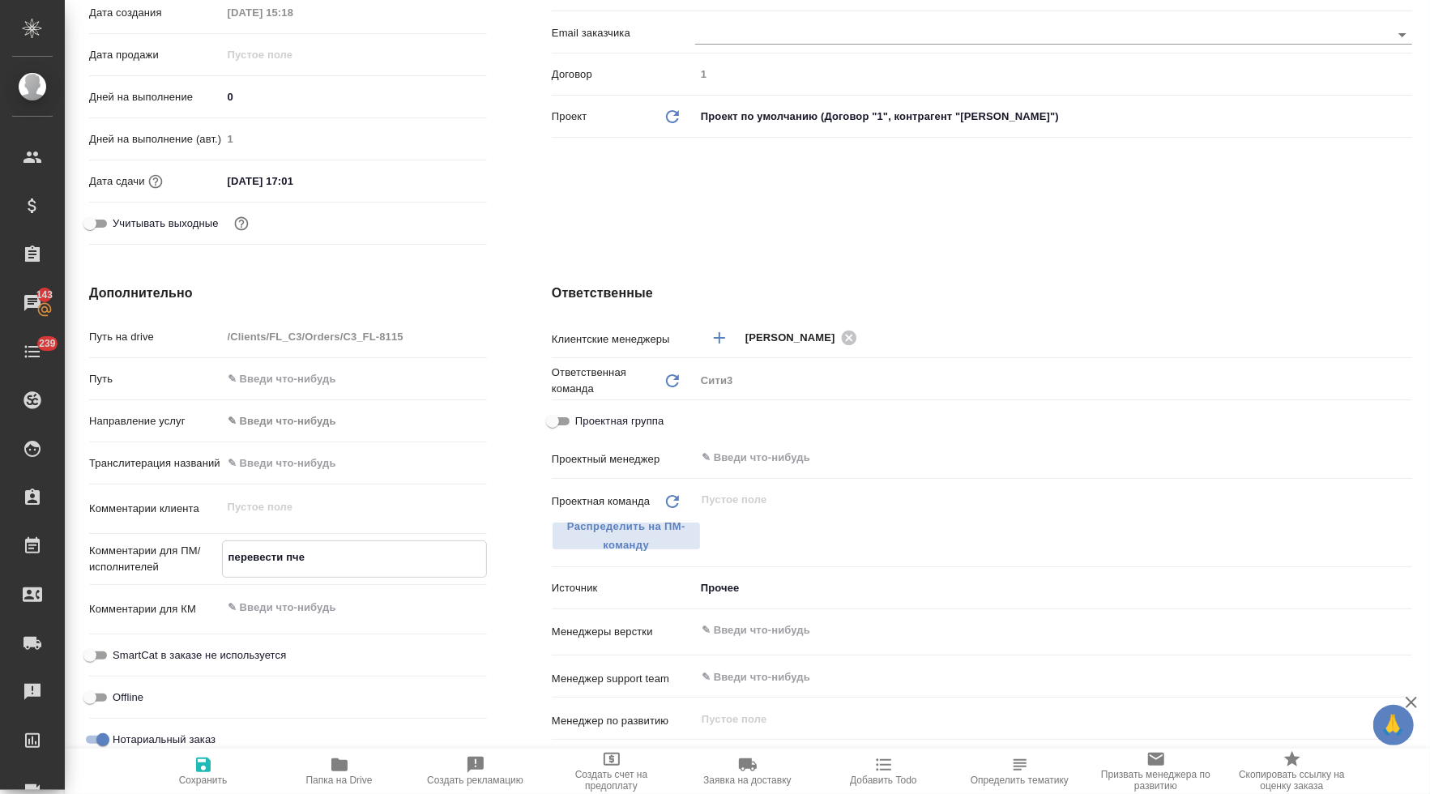
type textarea "x"
type textarea "перевести п"
type textarea "x"
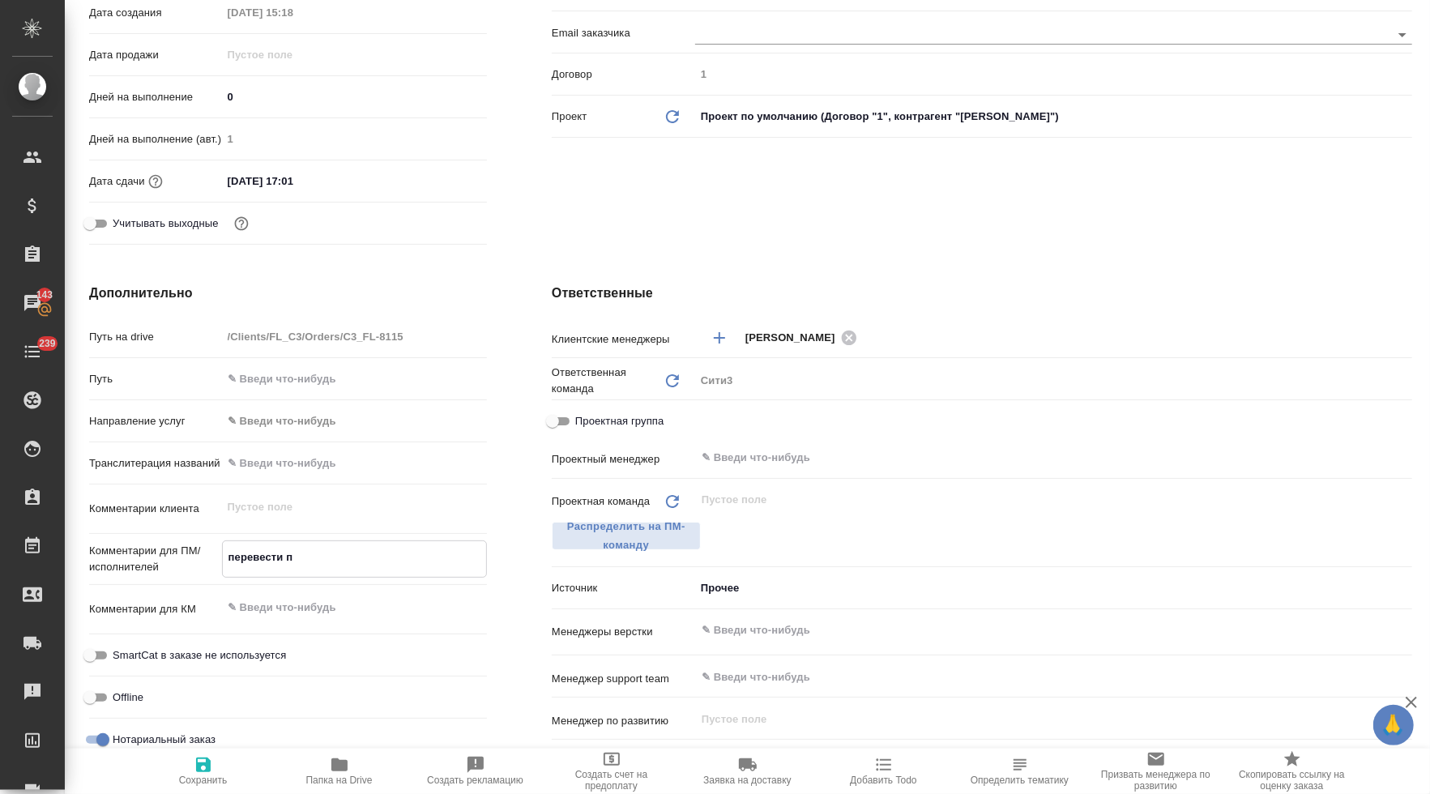
type textarea "x"
type textarea "перевести"
type textarea "x"
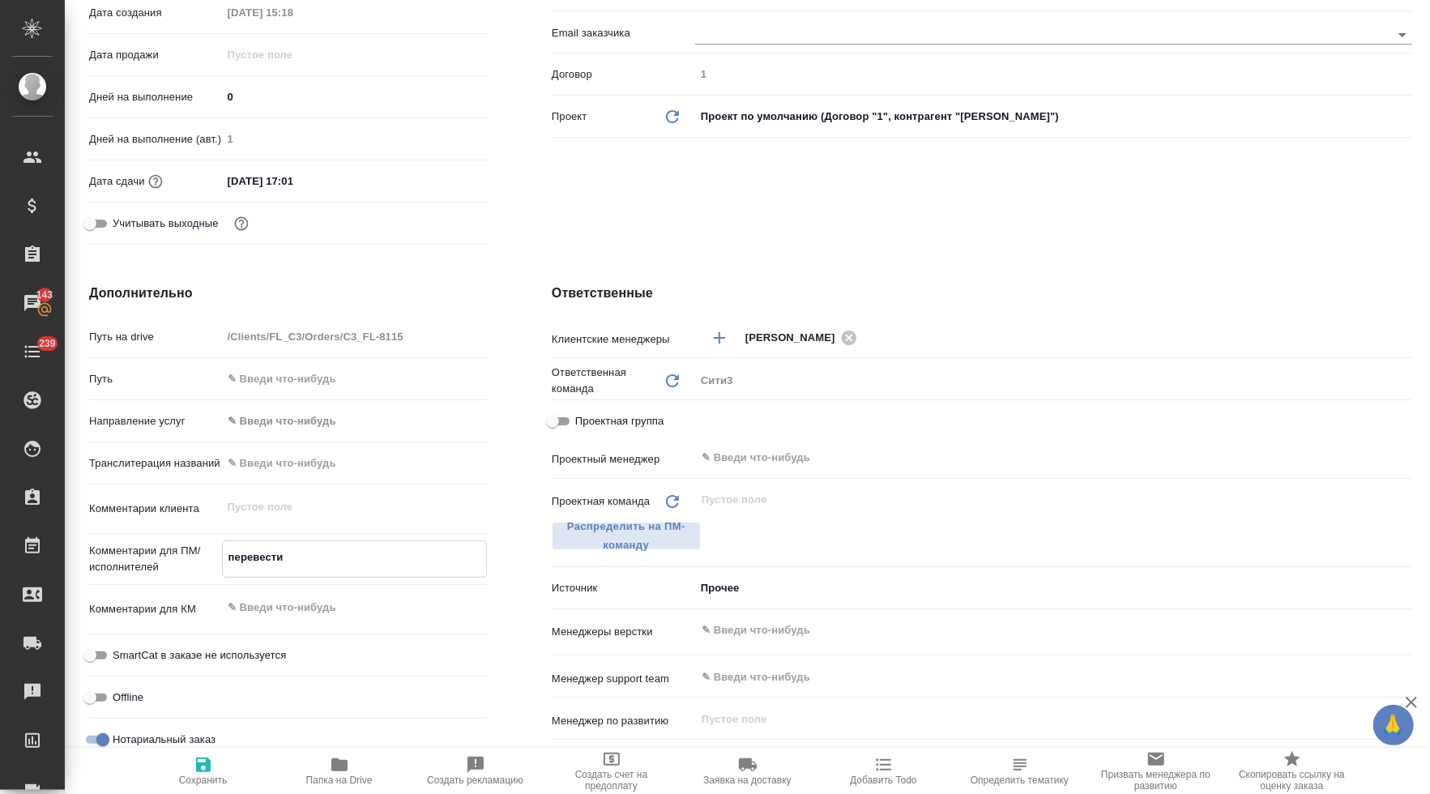
type textarea "перевести п"
type textarea "x"
type textarea "перевести пе"
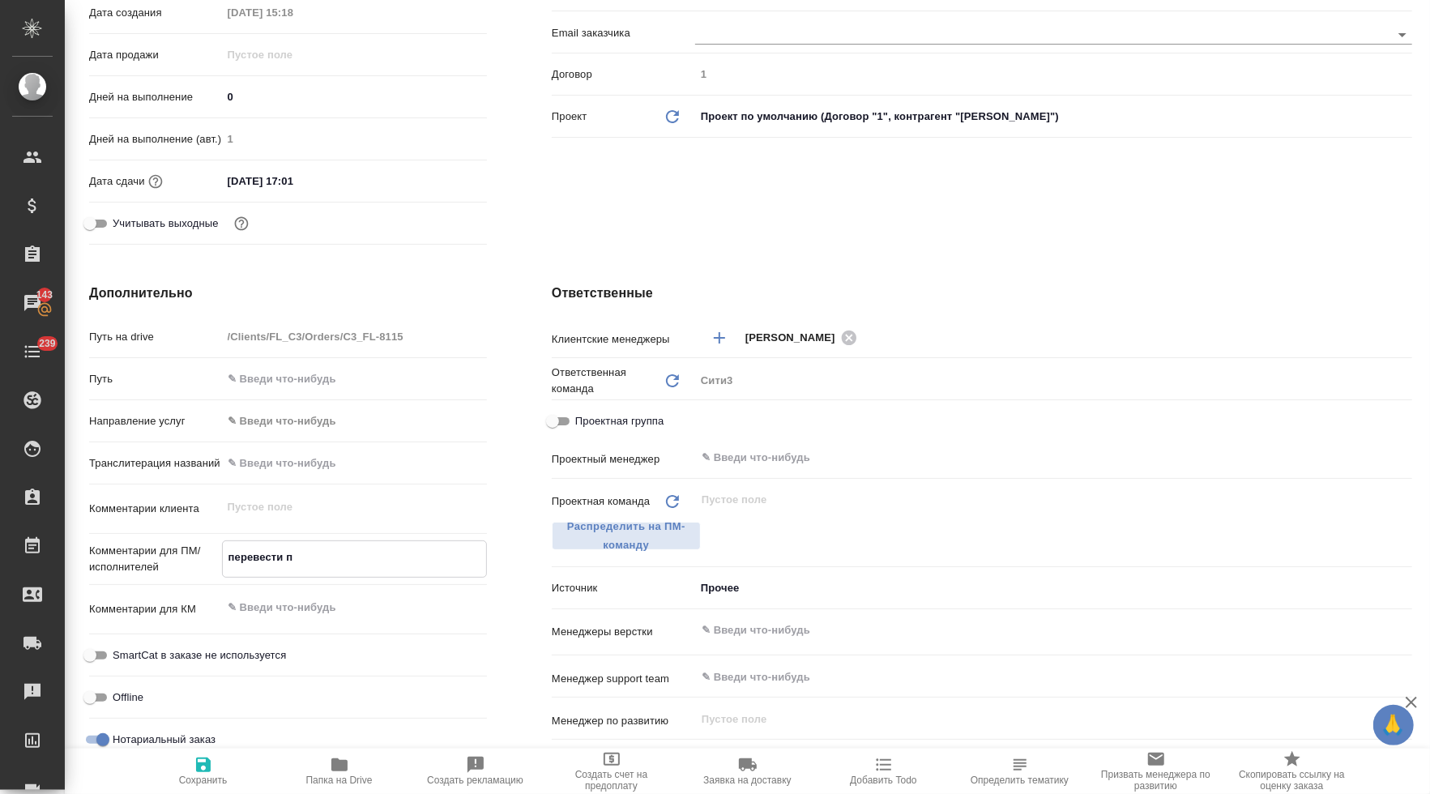
type textarea "x"
type textarea "перевести печ"
type textarea "x"
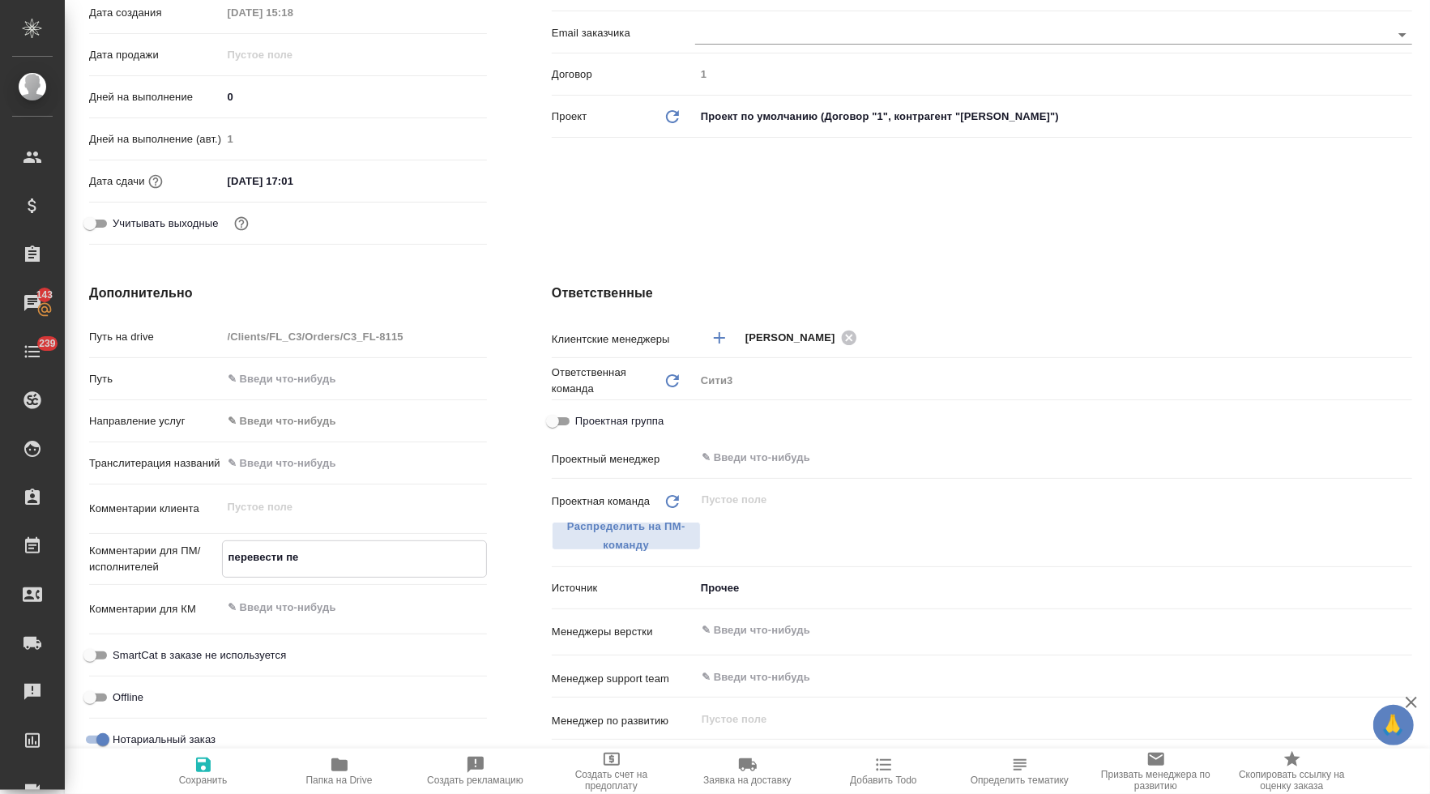
type textarea "x"
type textarea "перевести печа"
type textarea "x"
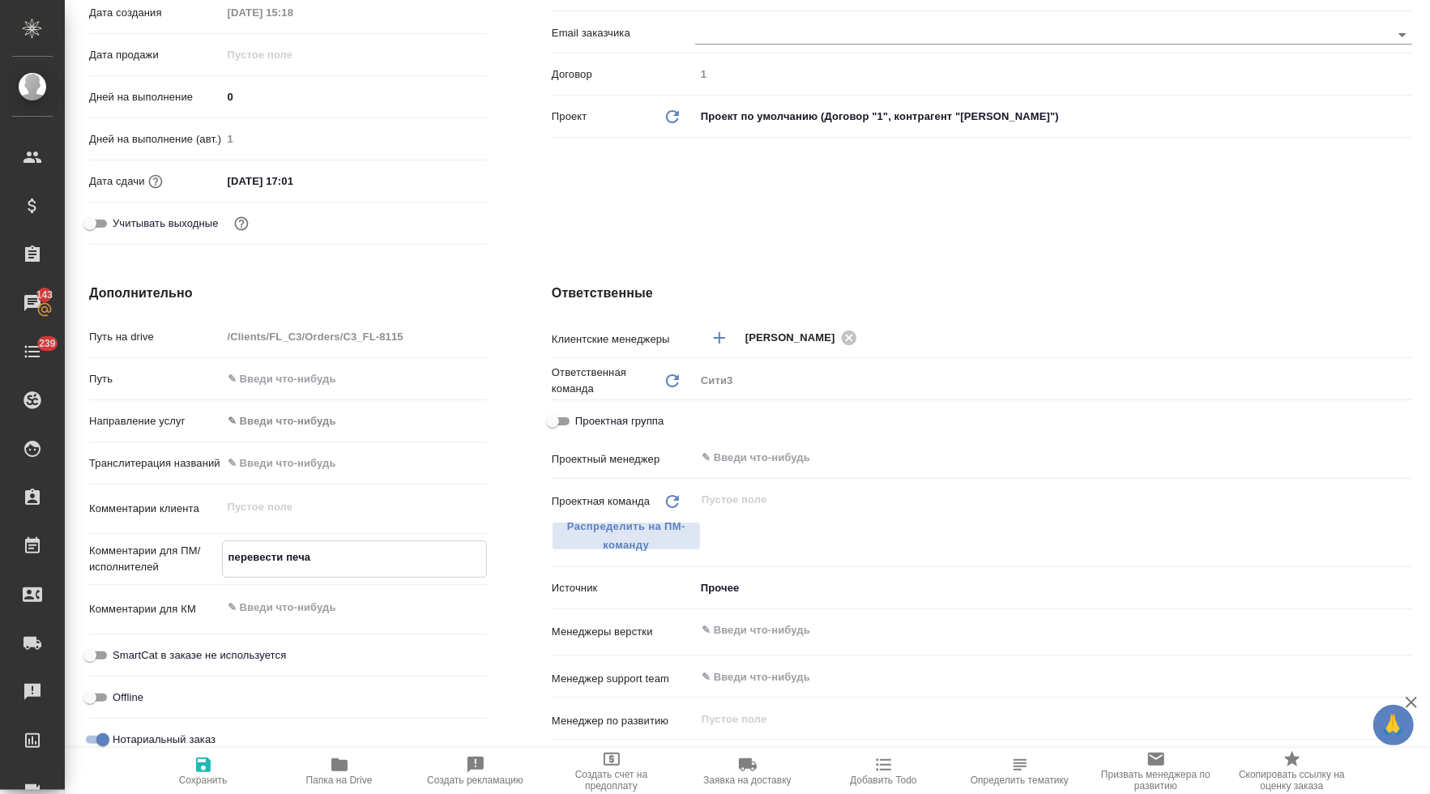
type textarea "x"
type textarea "перевести печат"
type textarea "x"
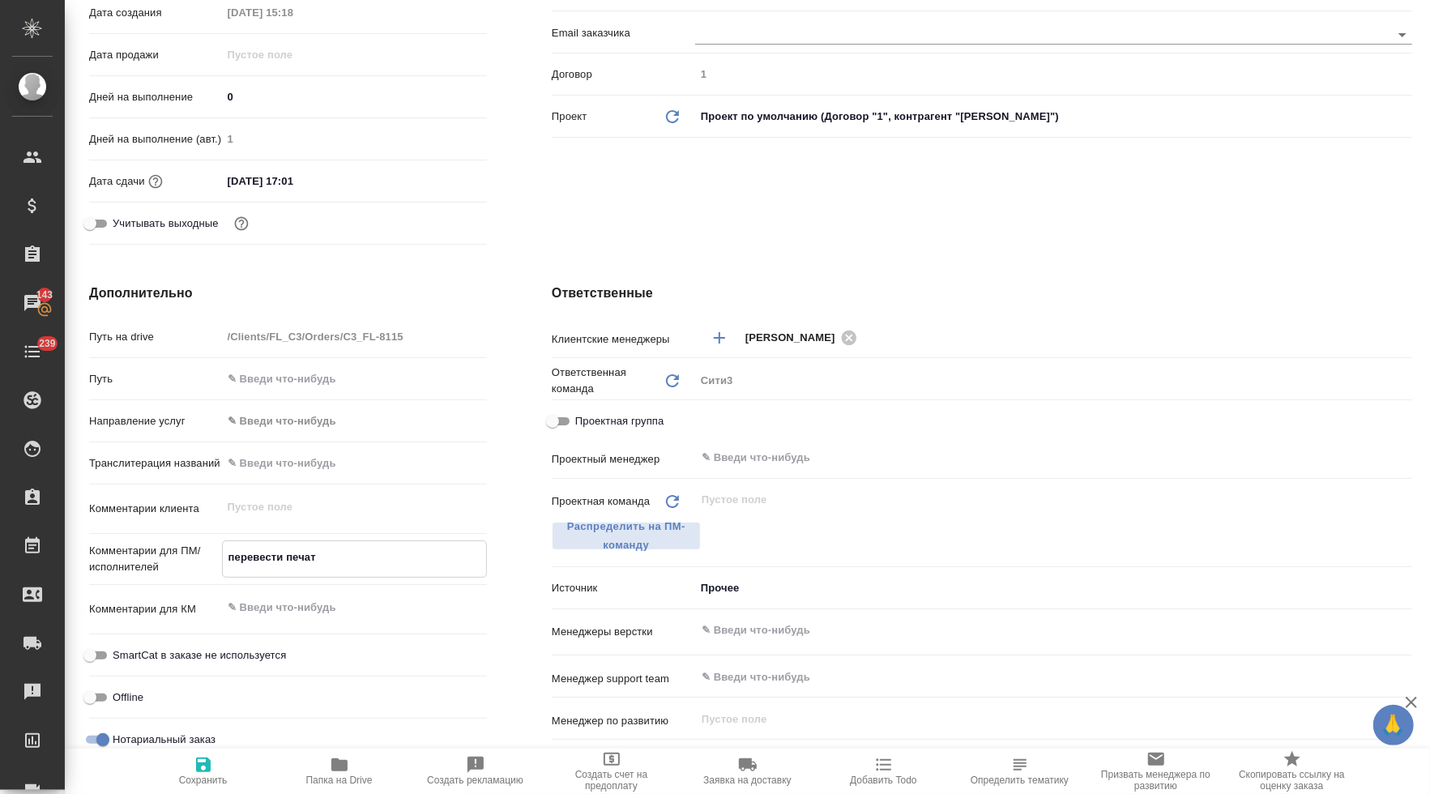
type textarea "перевести печати"
type textarea "x"
type textarea "перевести печати"
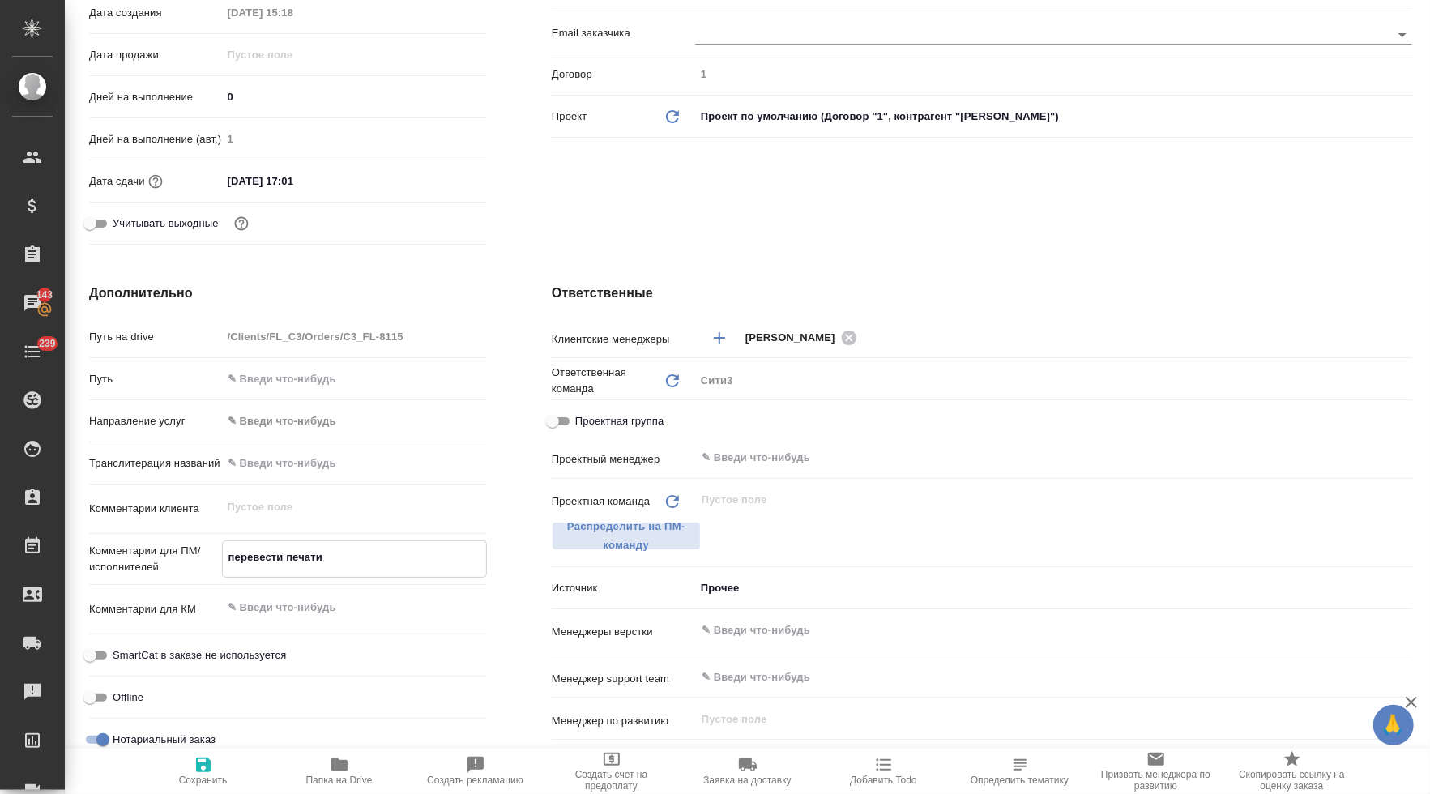
type textarea "x"
type textarea "перевести печати +"
type textarea "x"
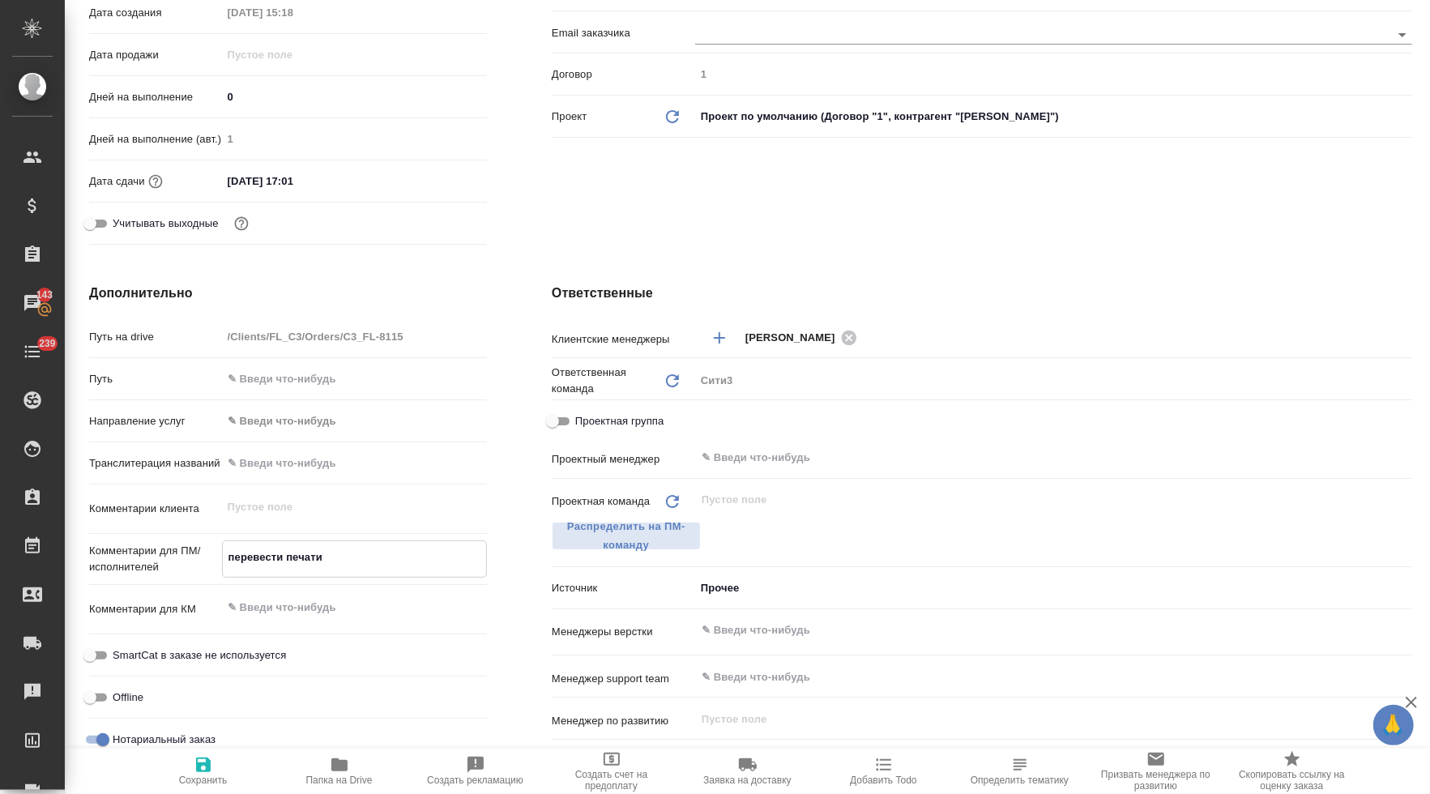
type textarea "x"
type textarea "перевести печати +"
type textarea "x"
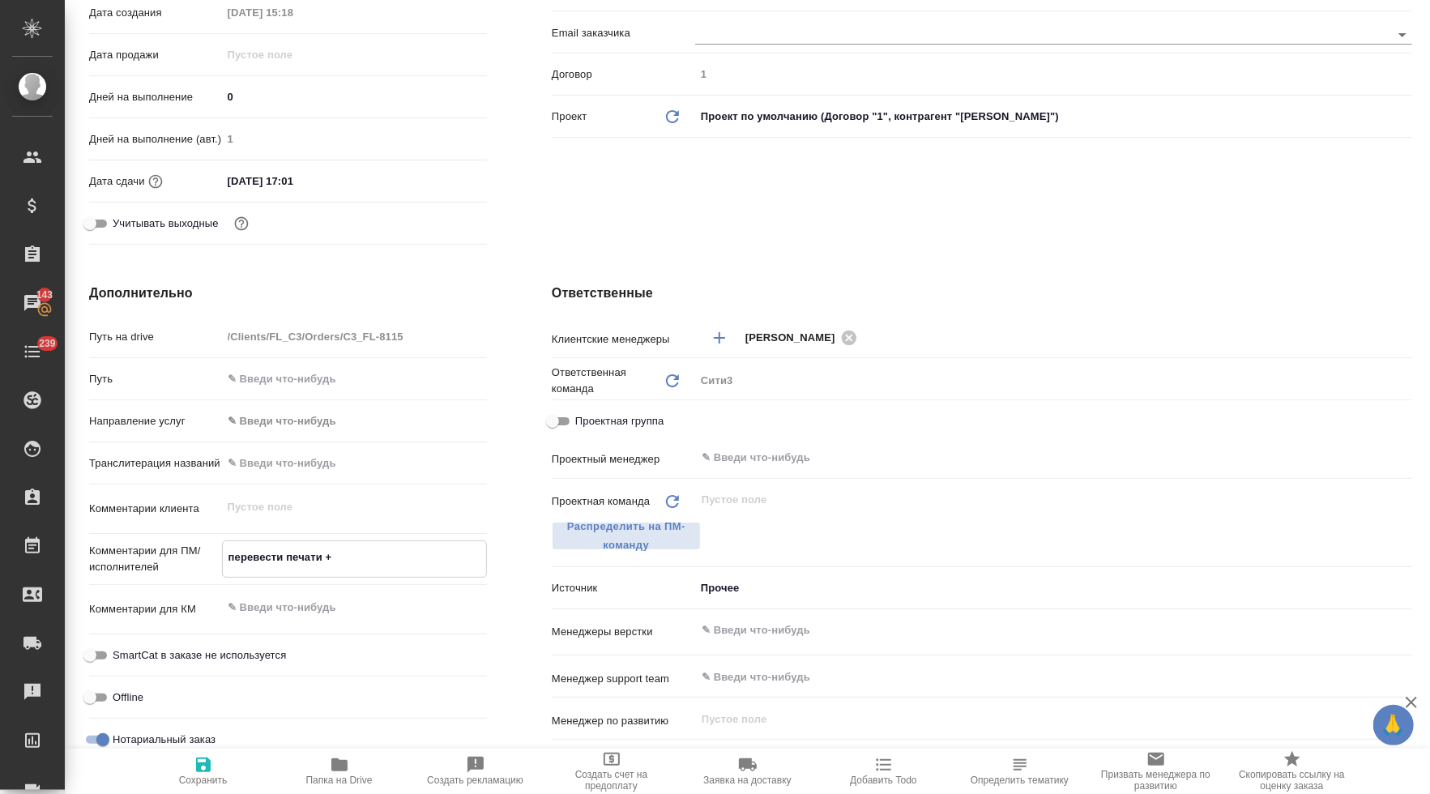
type textarea "x"
type textarea "перевести печати + п"
type textarea "x"
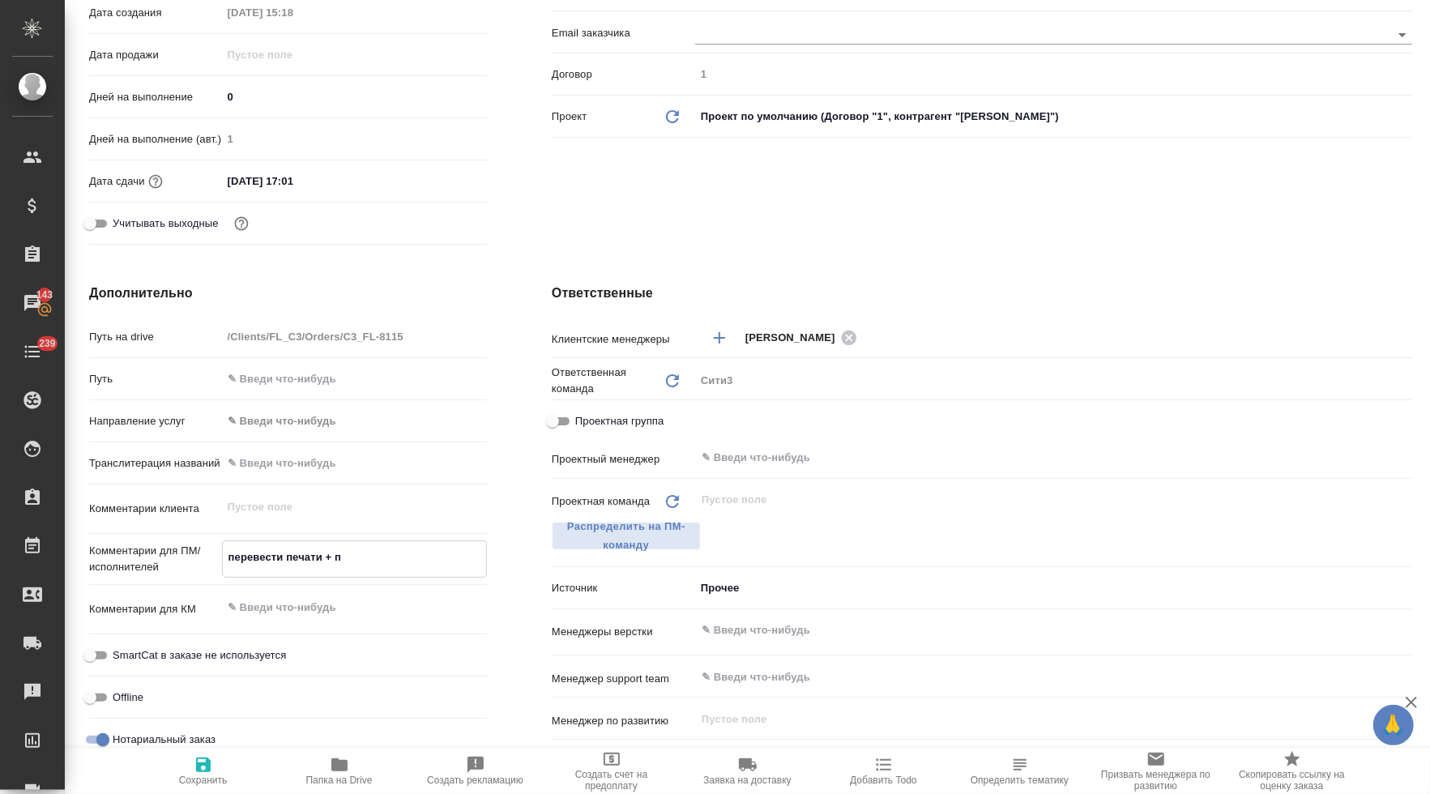
type textarea "перевести печати + пр"
type textarea "x"
type textarea "перевести печати + при"
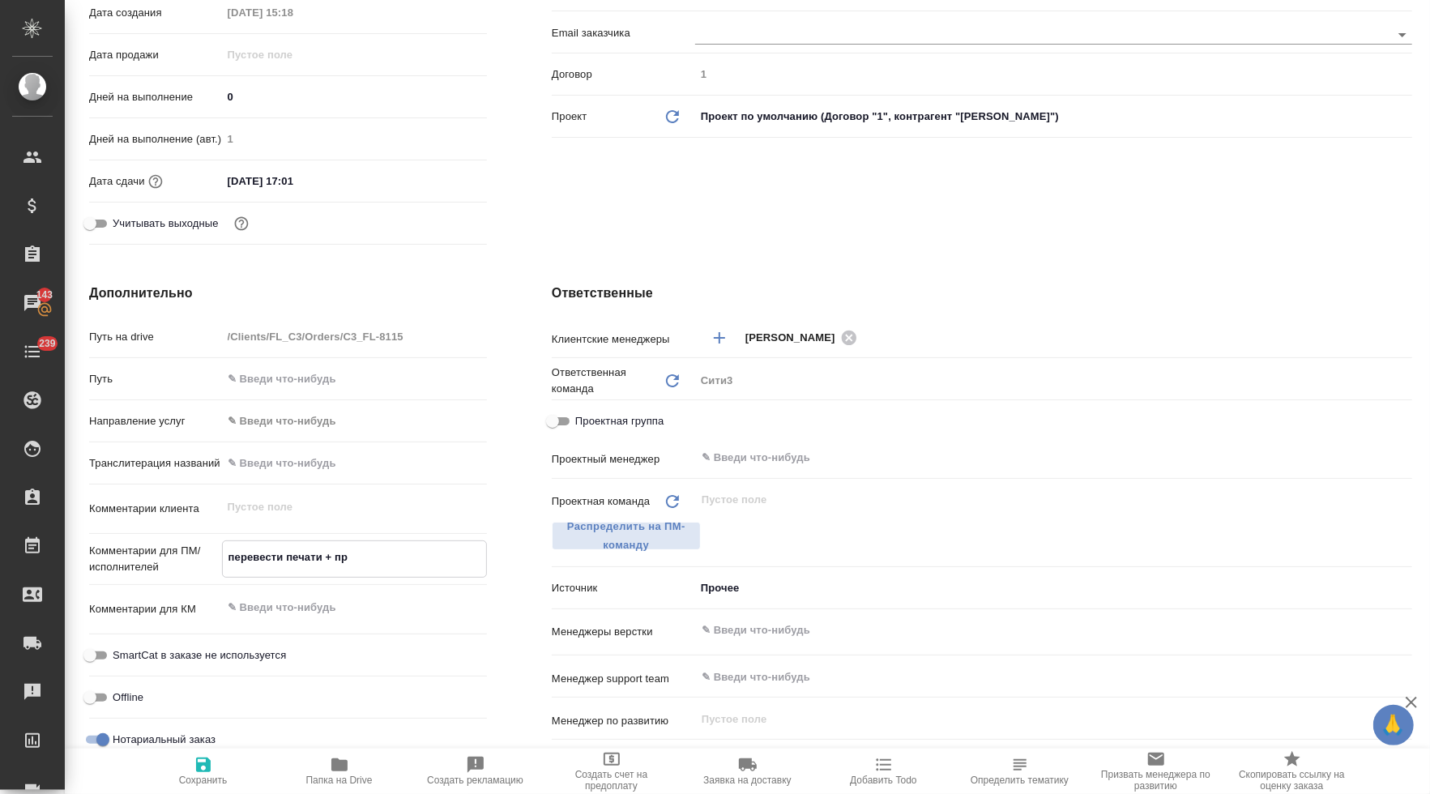
type textarea "x"
type textarea "перевести печати + при"
type textarea "x"
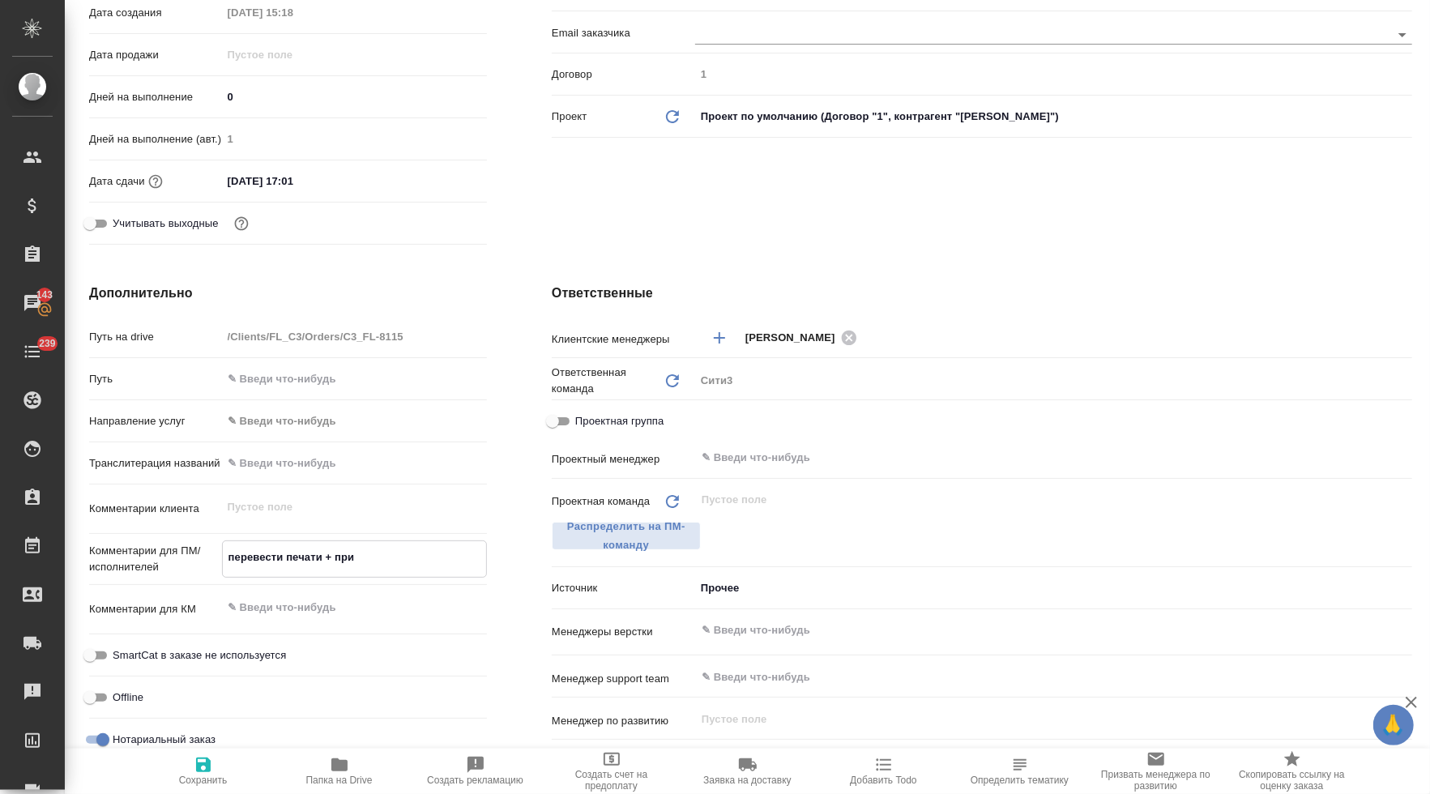
type textarea "x"
type textarea "перевести печати + при д"
type textarea "x"
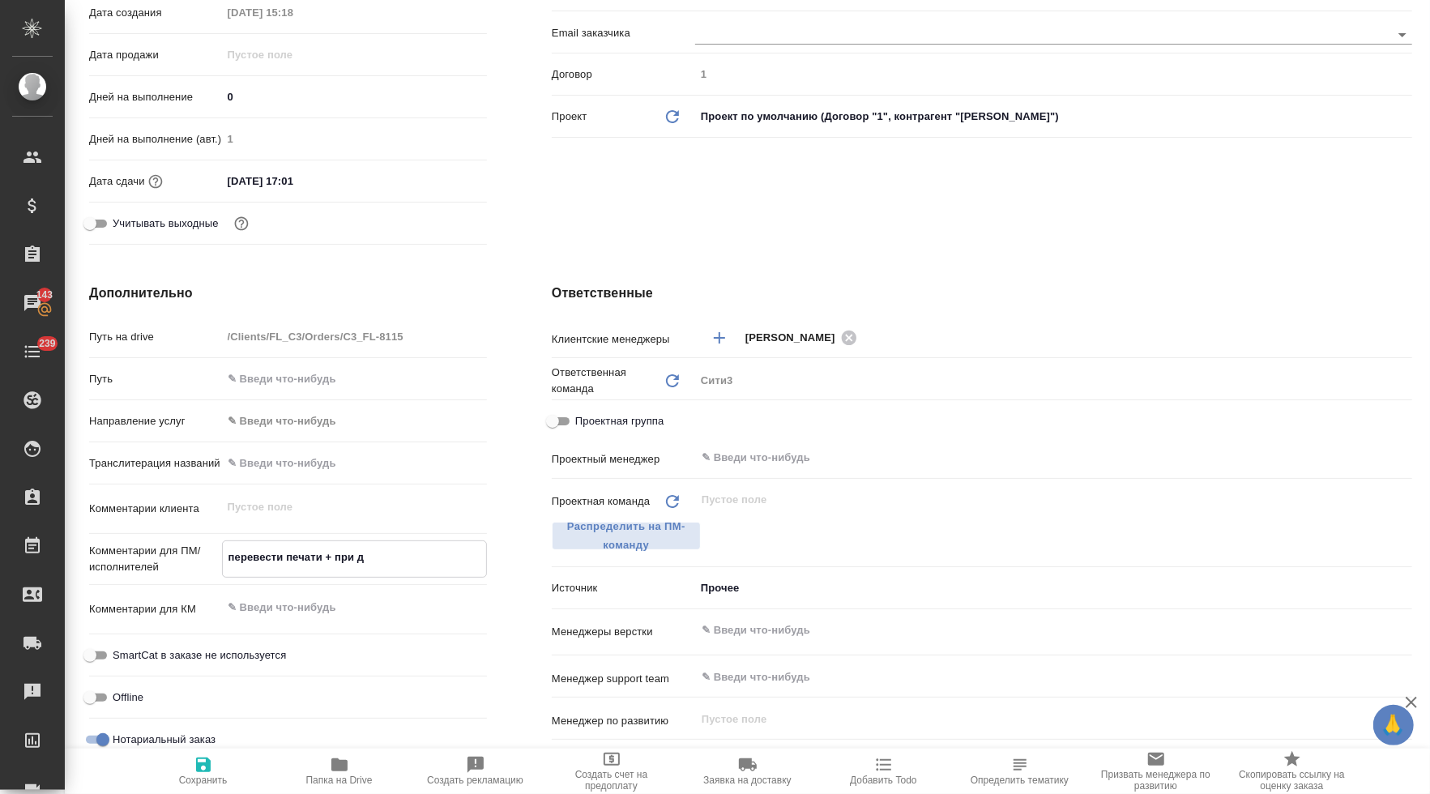
type textarea "x"
type textarea "перевести печати + при ду"
type textarea "x"
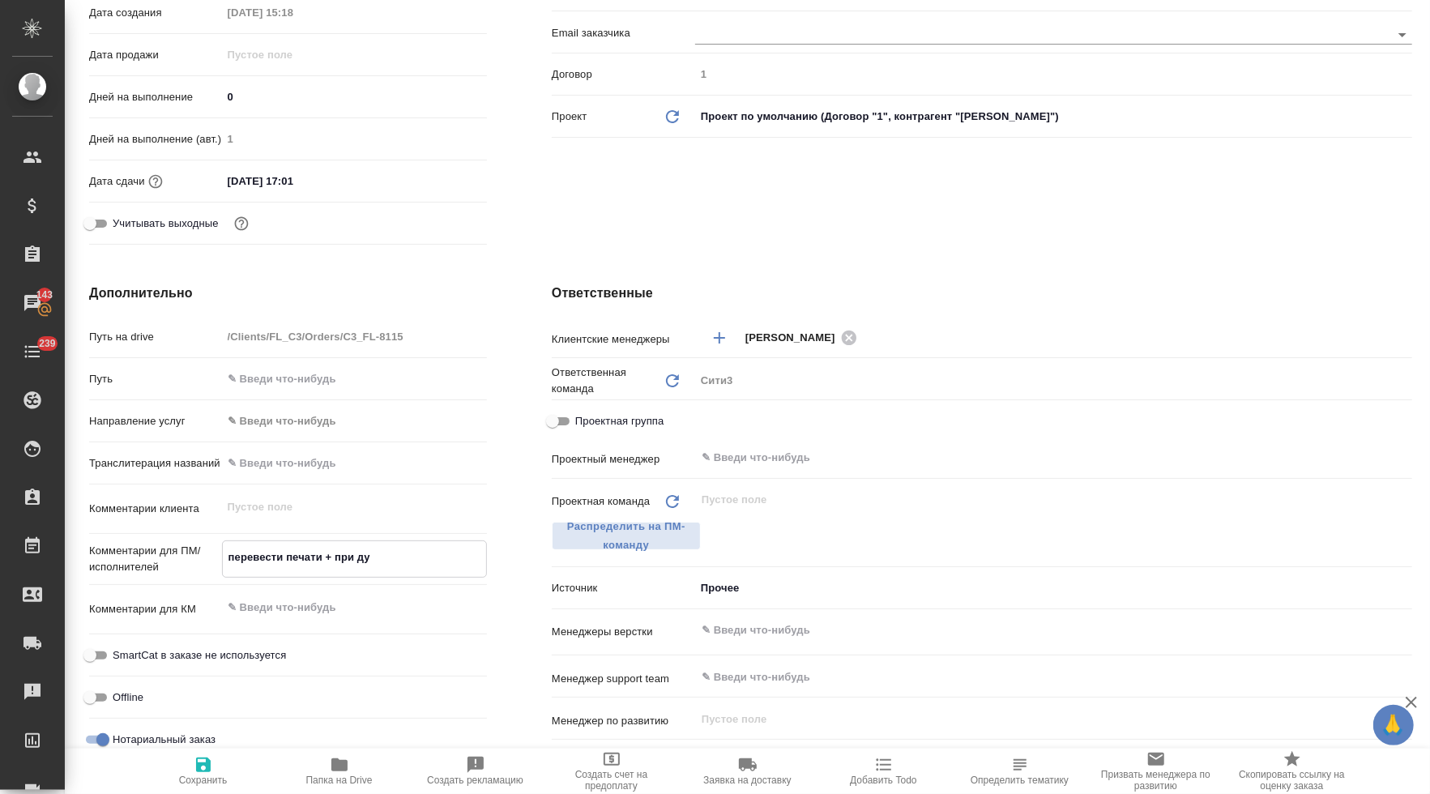
type textarea "перевести печати + при дуб"
type textarea "x"
type textarea "перевести печати + при дубл"
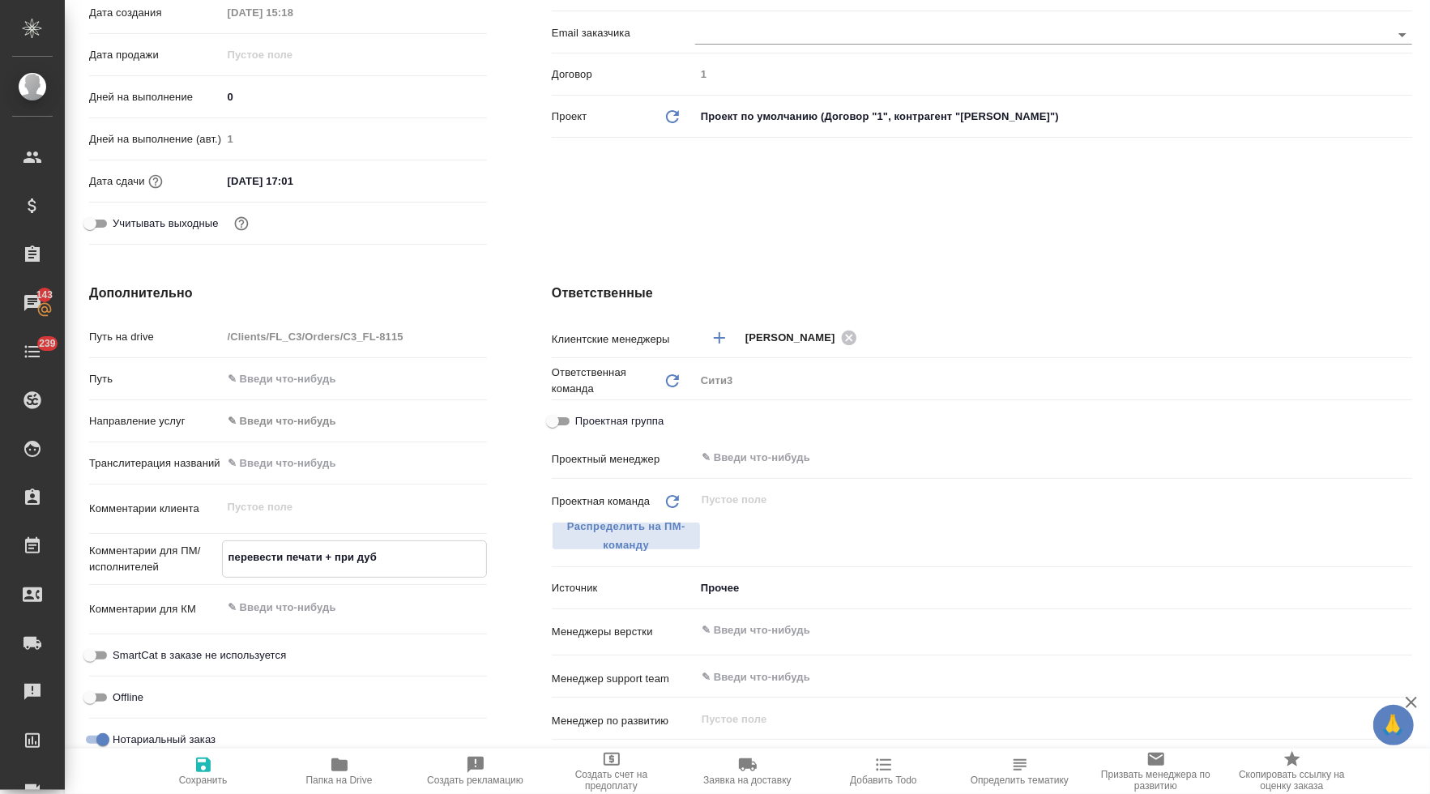
type textarea "x"
type textarea "перевести печати + при дубля"
type textarea "x"
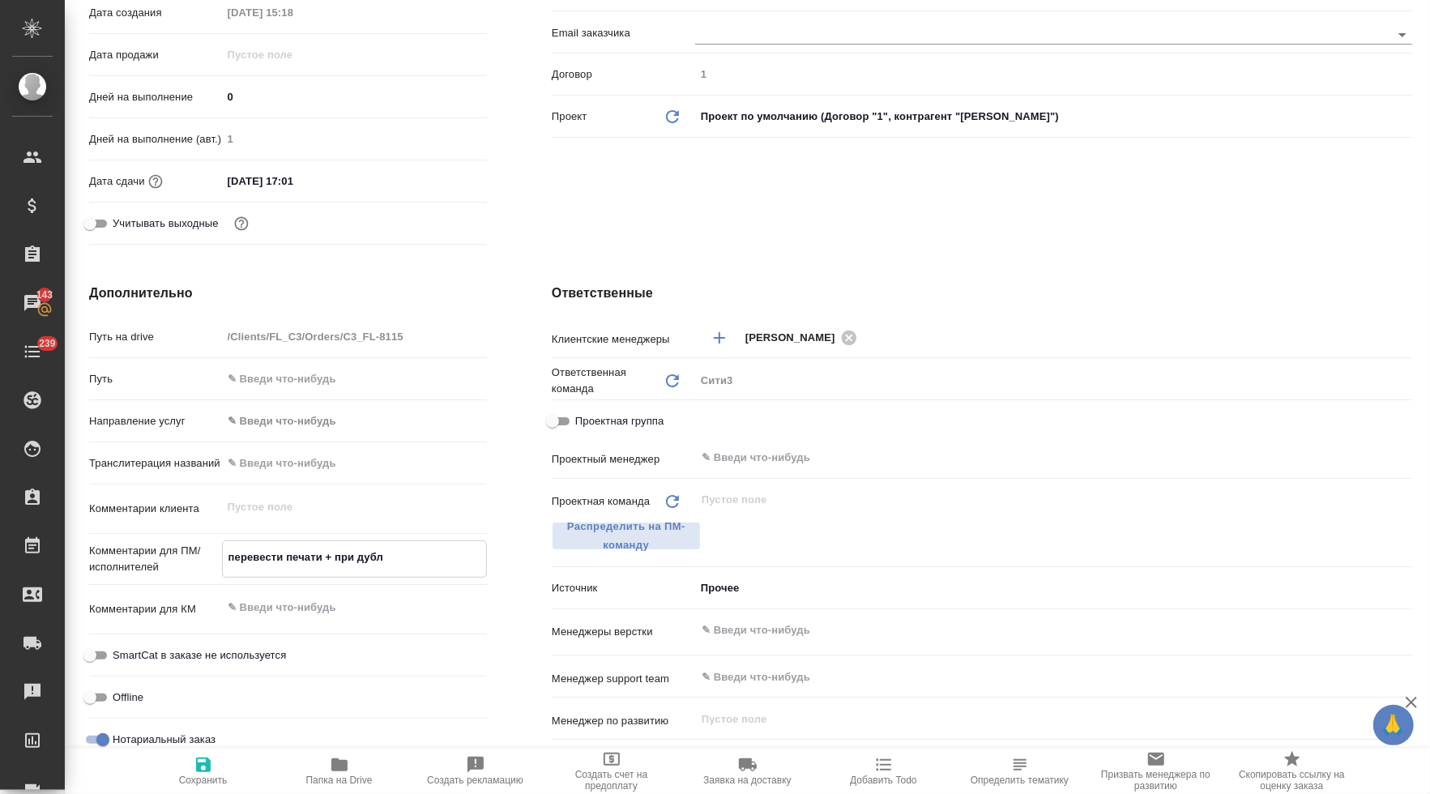
type textarea "x"
type textarea "перевести печати + при дубляж"
type textarea "x"
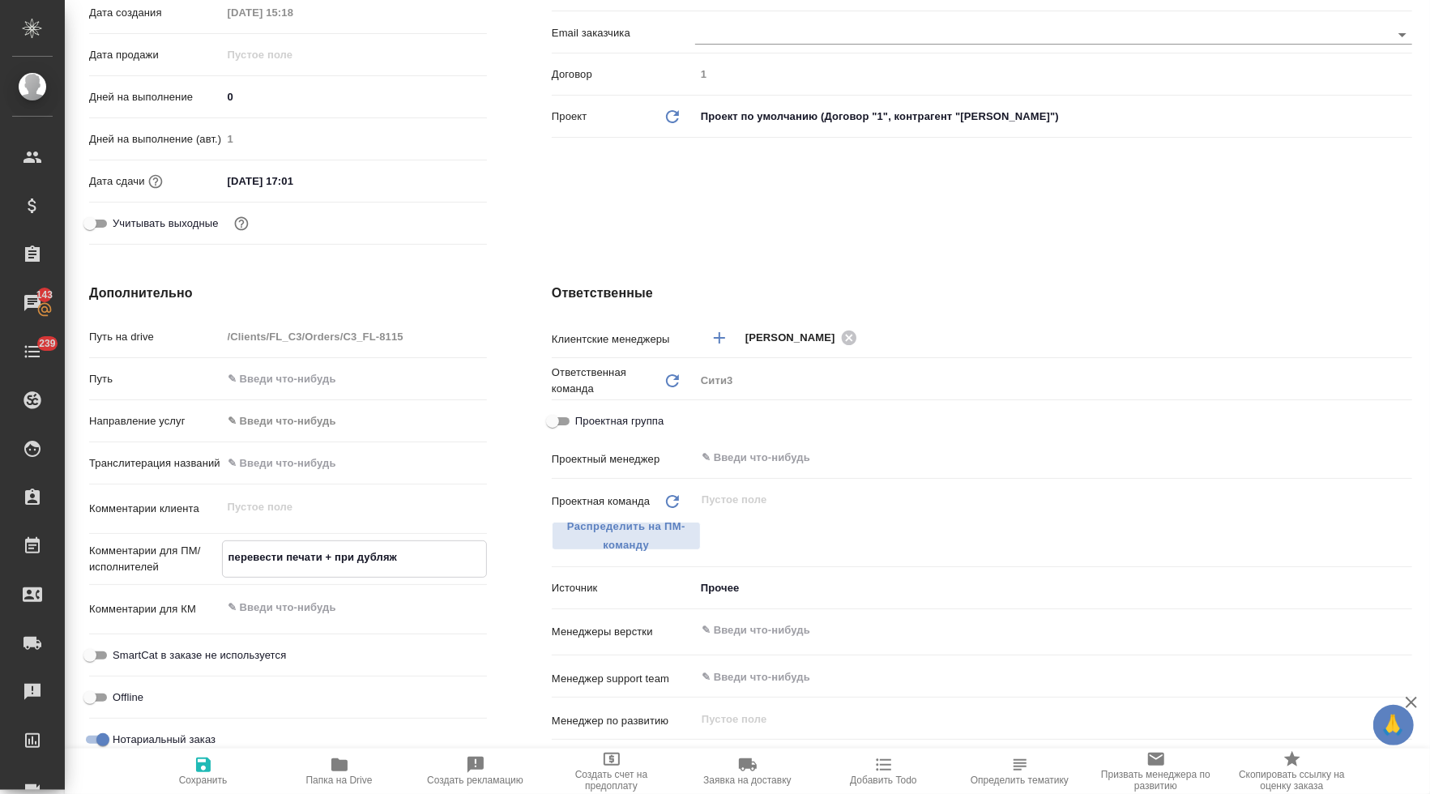
type textarea "x"
type textarea "перевести печати + при дубляже"
type textarea "x"
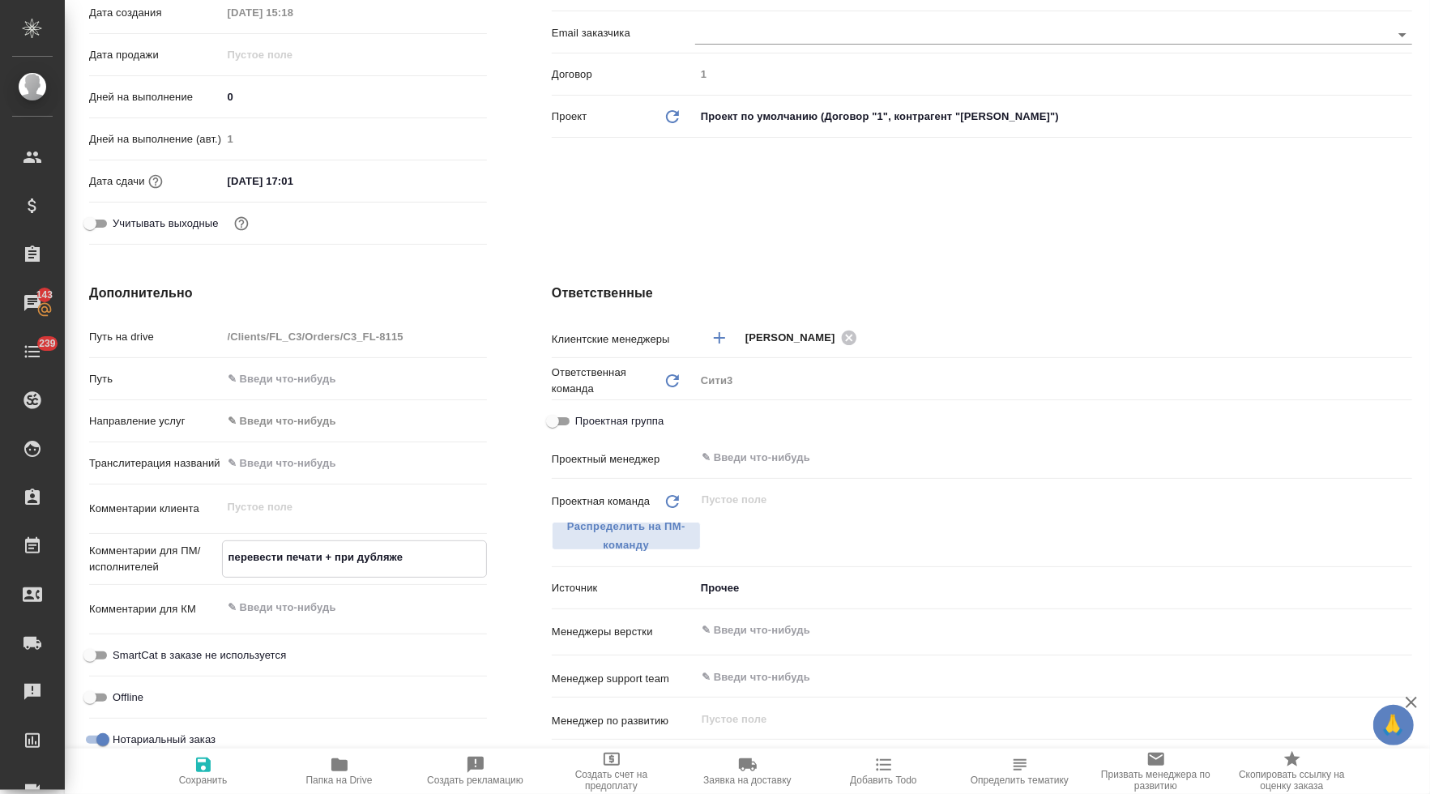
type textarea "перевести печати + при дубляже"
type textarea "x"
type textarea "перевести печати + при дубляже п"
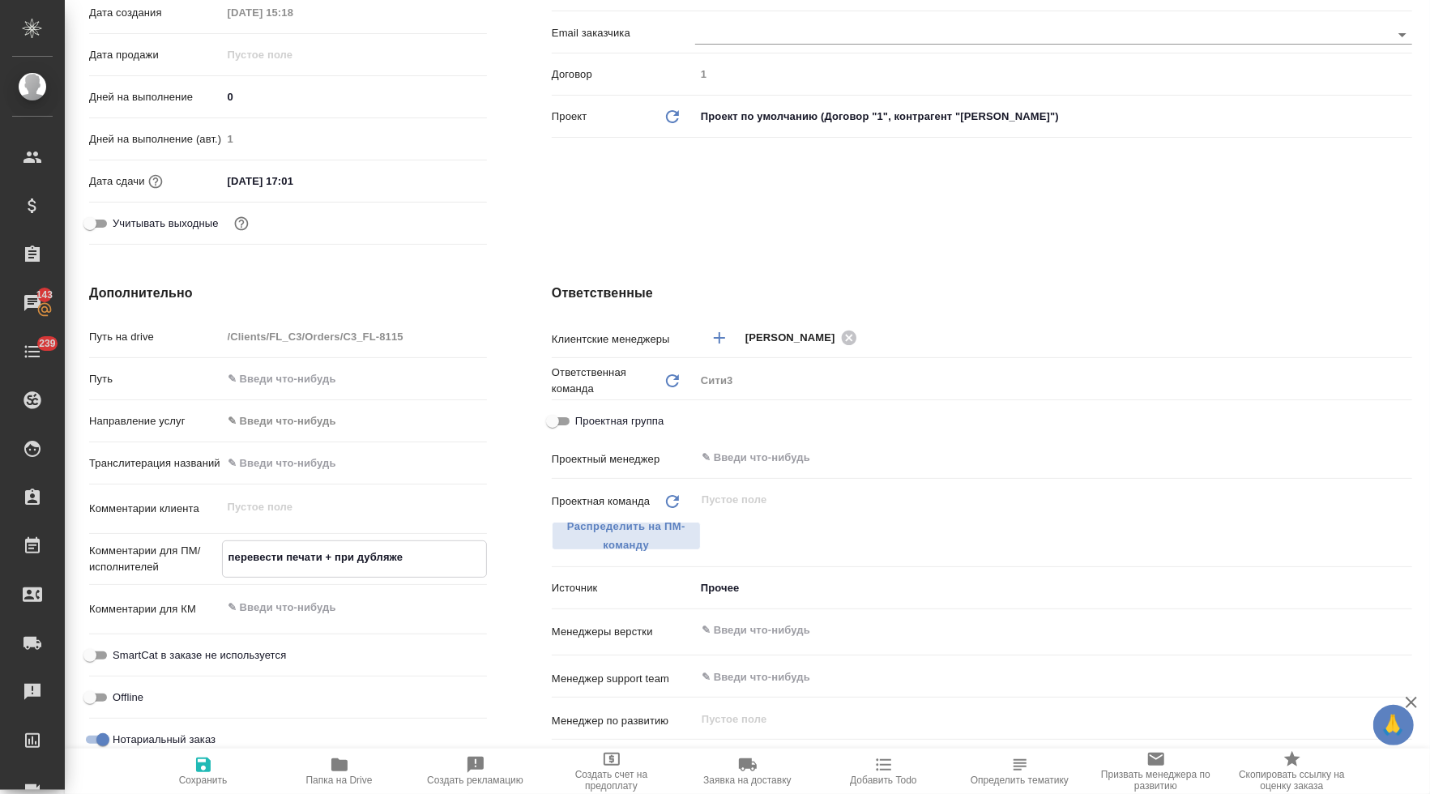
type textarea "x"
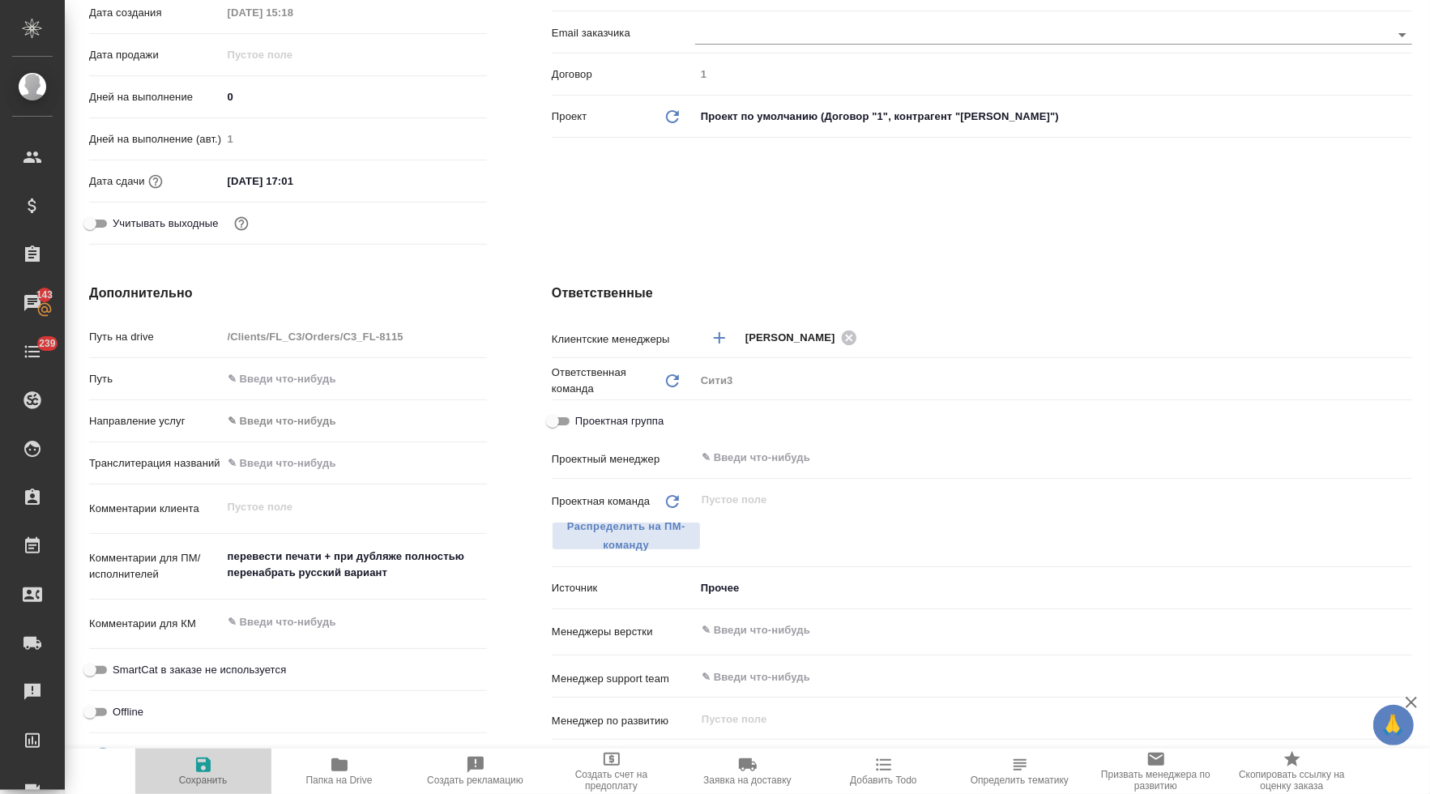
click at [214, 750] on button "Сохранить" at bounding box center [203, 771] width 136 height 45
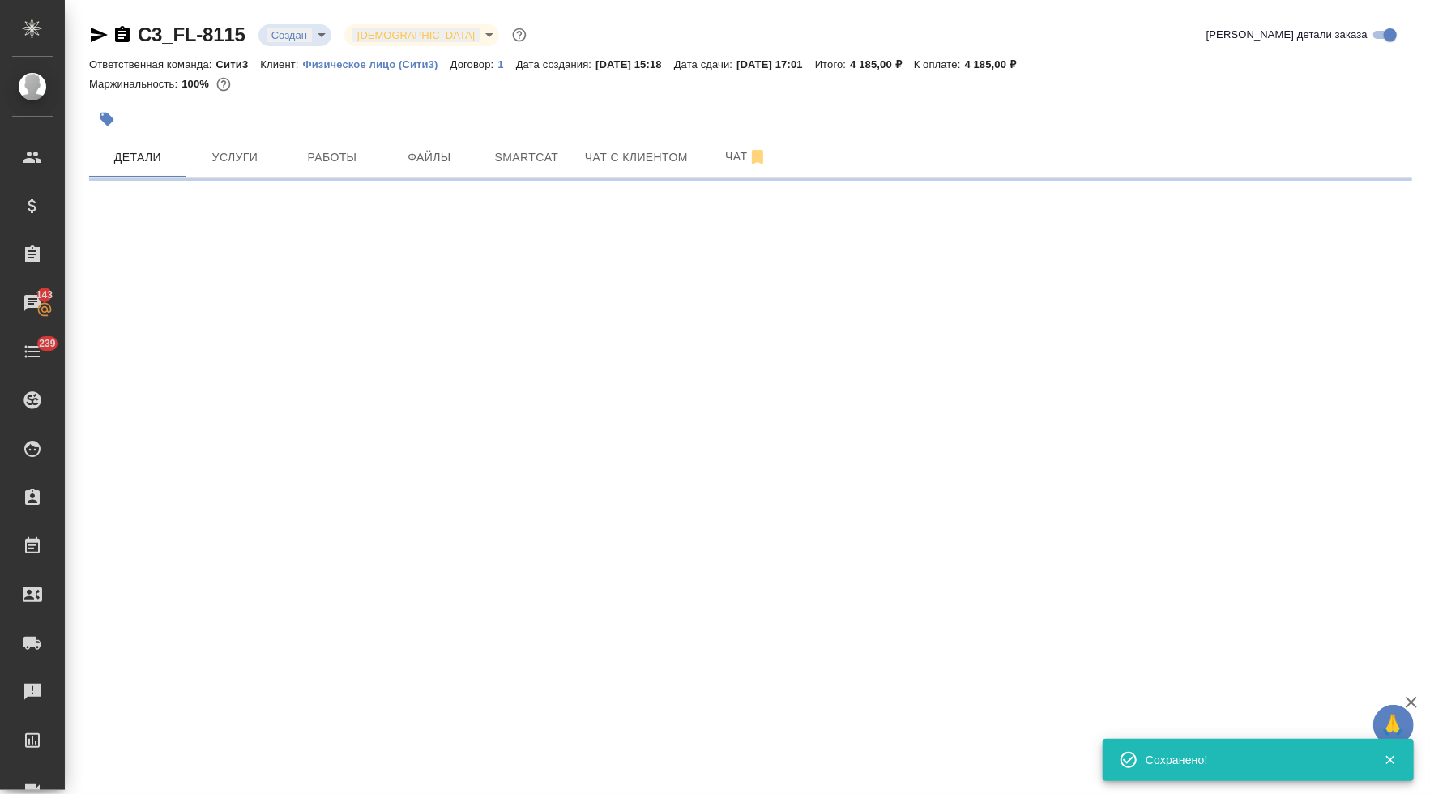
scroll to position [0, 0]
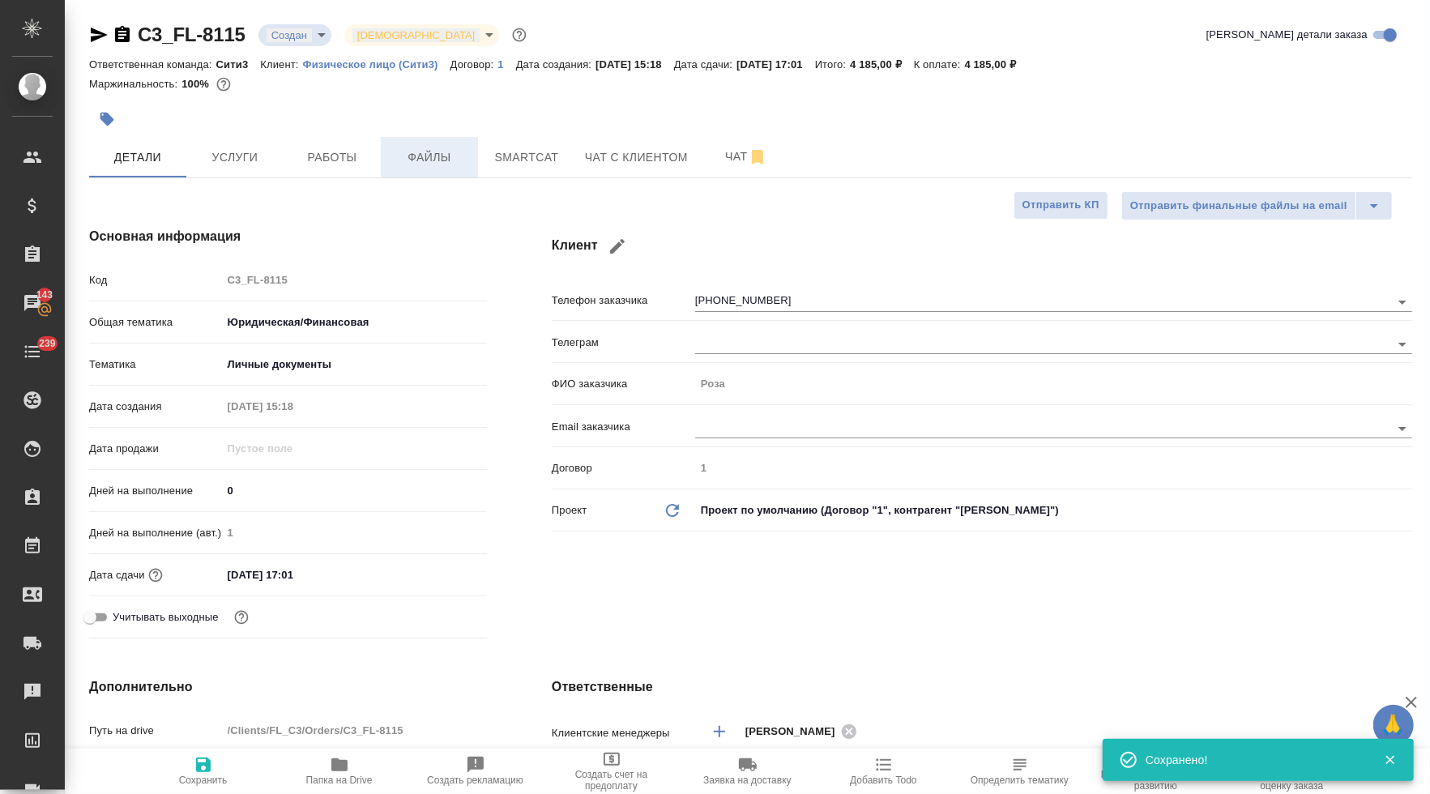
click at [449, 166] on span "Файлы" at bounding box center [430, 158] width 78 height 20
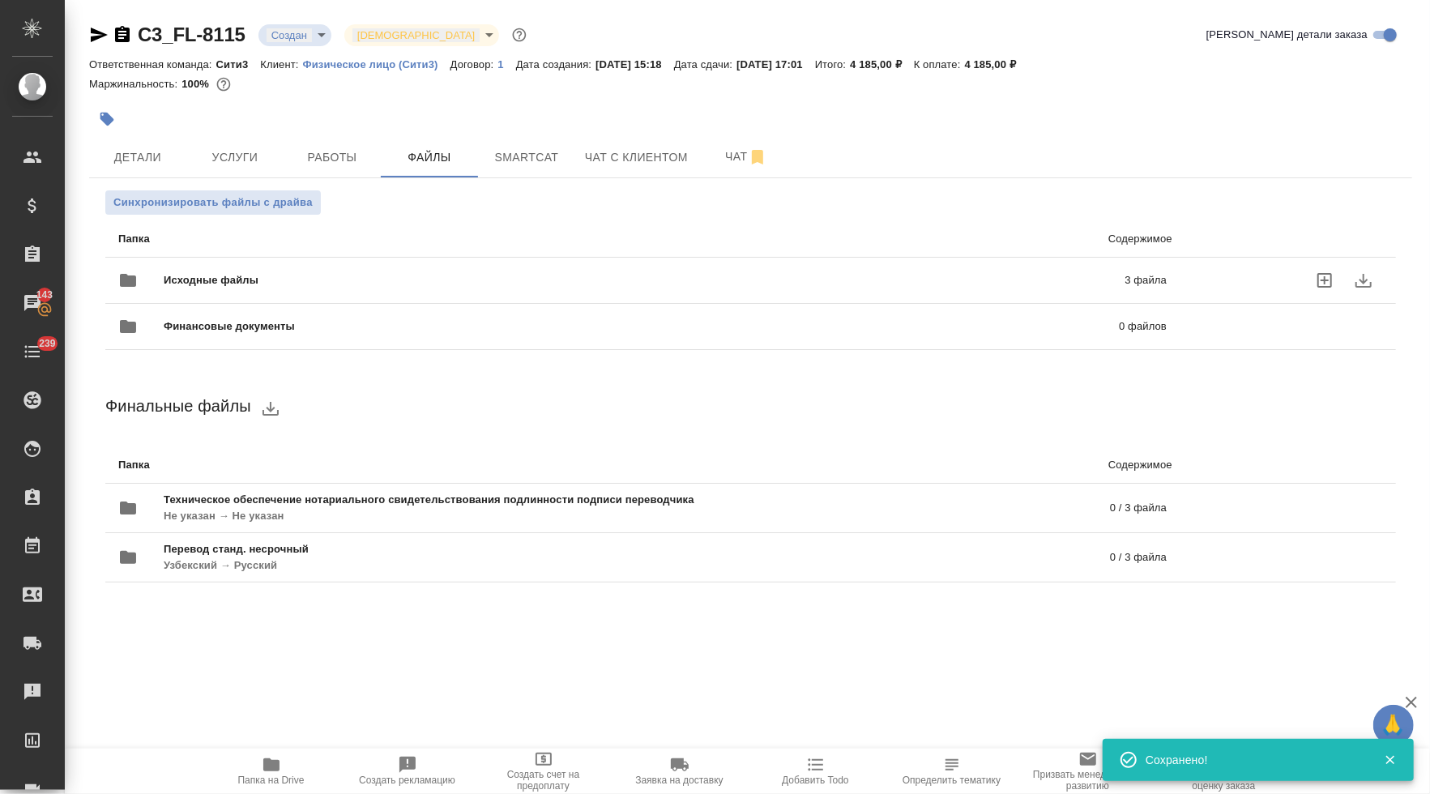
click at [316, 283] on div "Исходные файлы 3 файла" at bounding box center [642, 280] width 1049 height 39
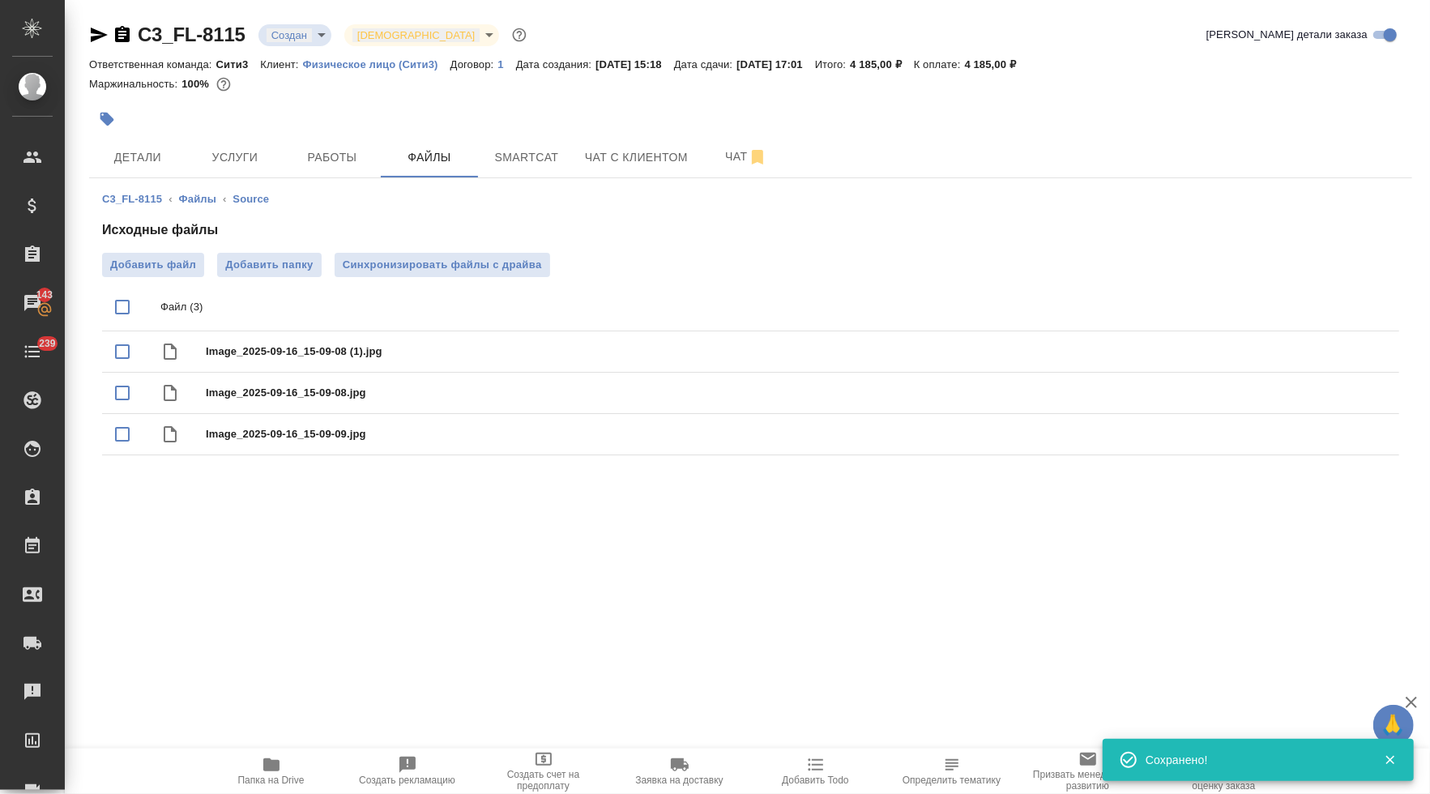
click at [96, 36] on icon "button" at bounding box center [98, 34] width 19 height 19
